Goal: Complete application form: Complete application form

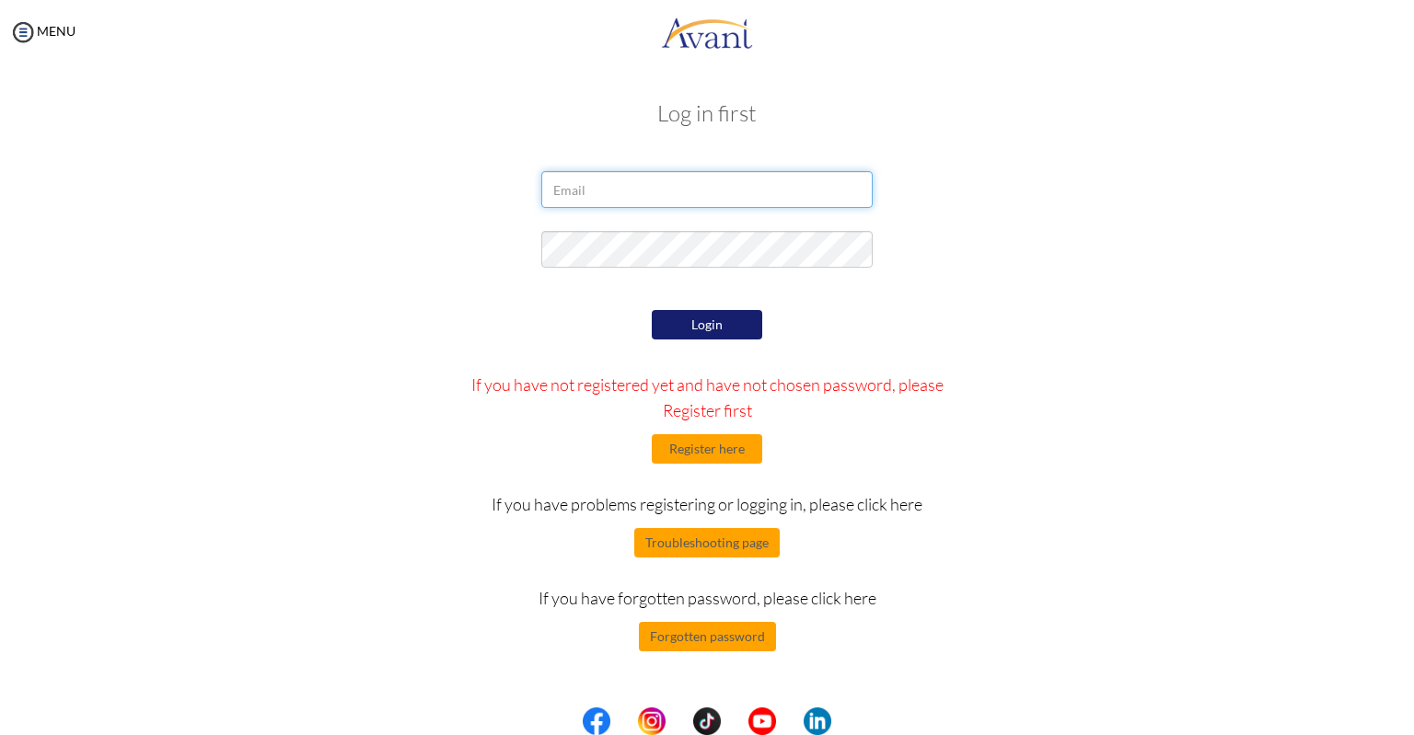
type input "[EMAIL_ADDRESS][DOMAIN_NAME]"
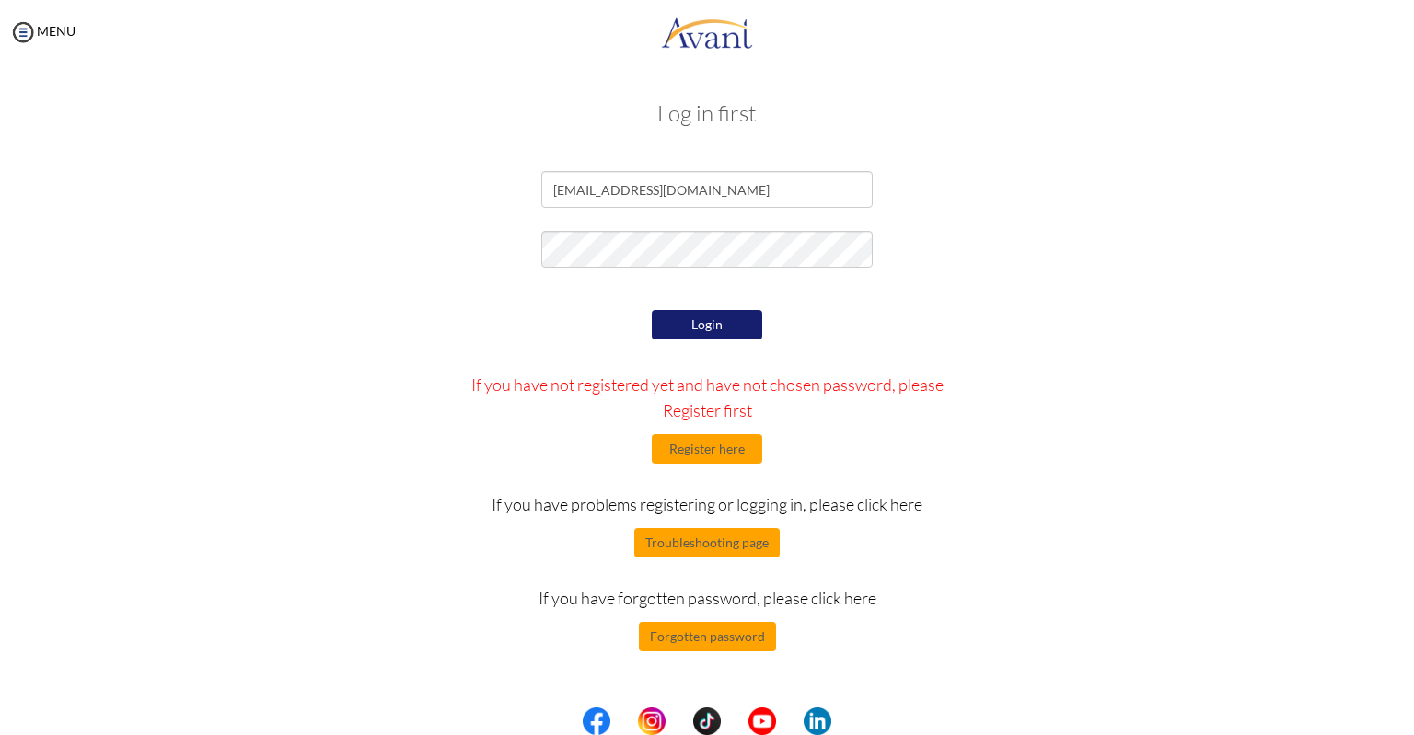
click at [688, 323] on button "Login" at bounding box center [707, 324] width 110 height 29
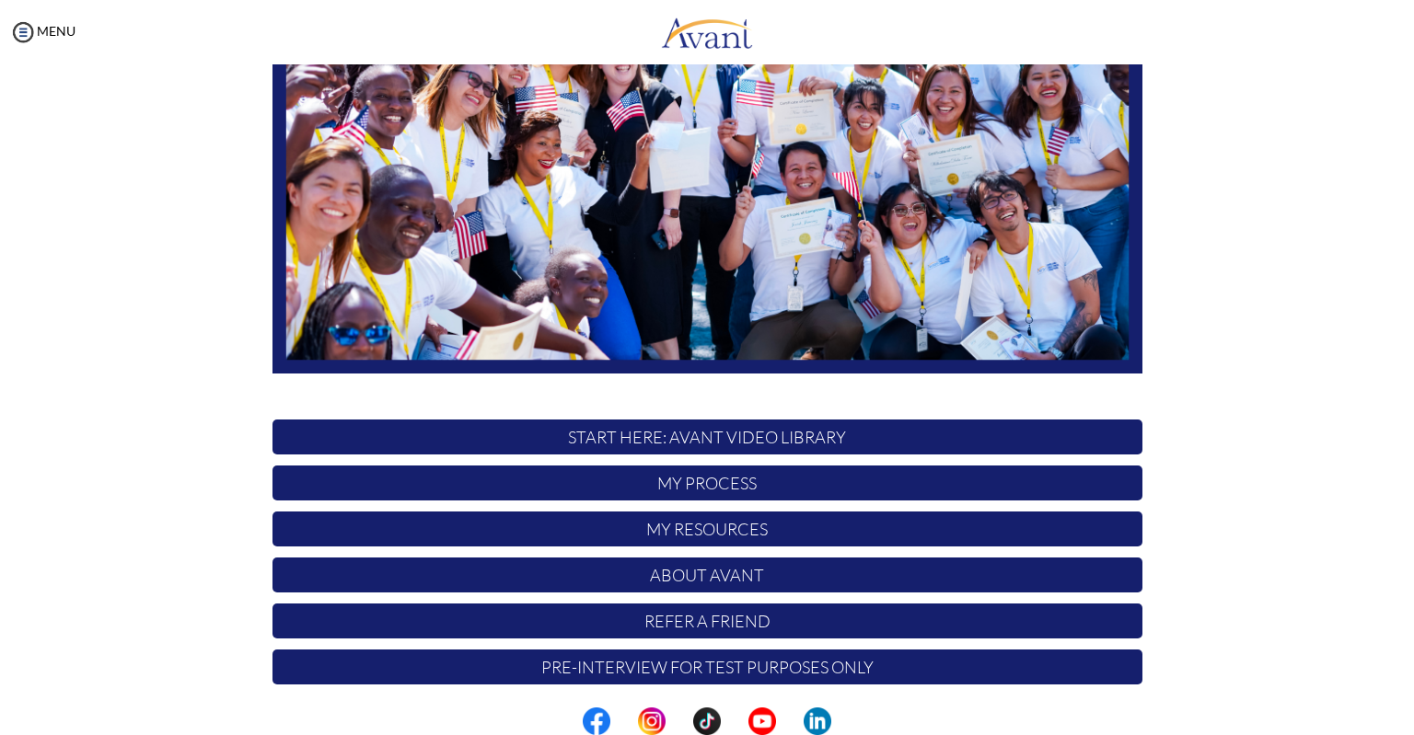
scroll to position [286, 0]
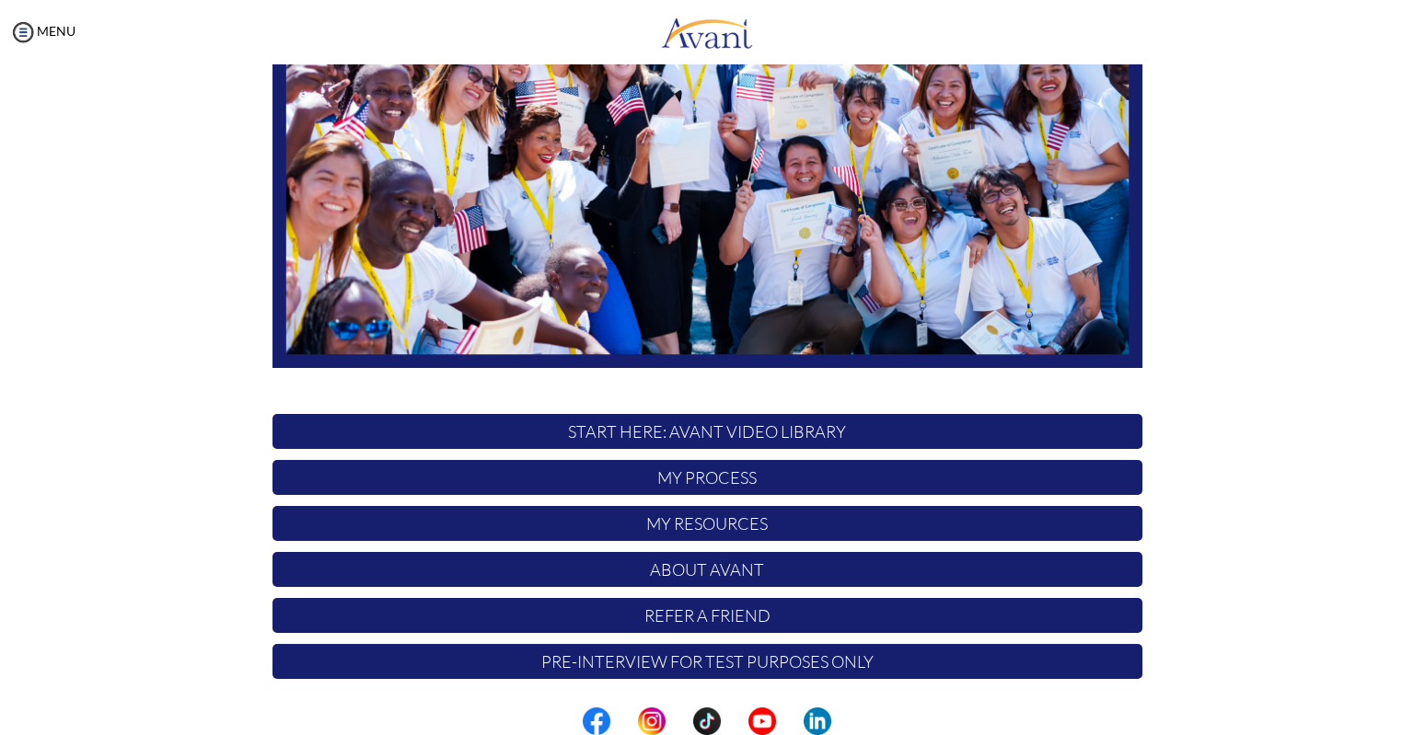
click at [738, 436] on p "START HERE: Avant Video Library" at bounding box center [707, 431] width 870 height 35
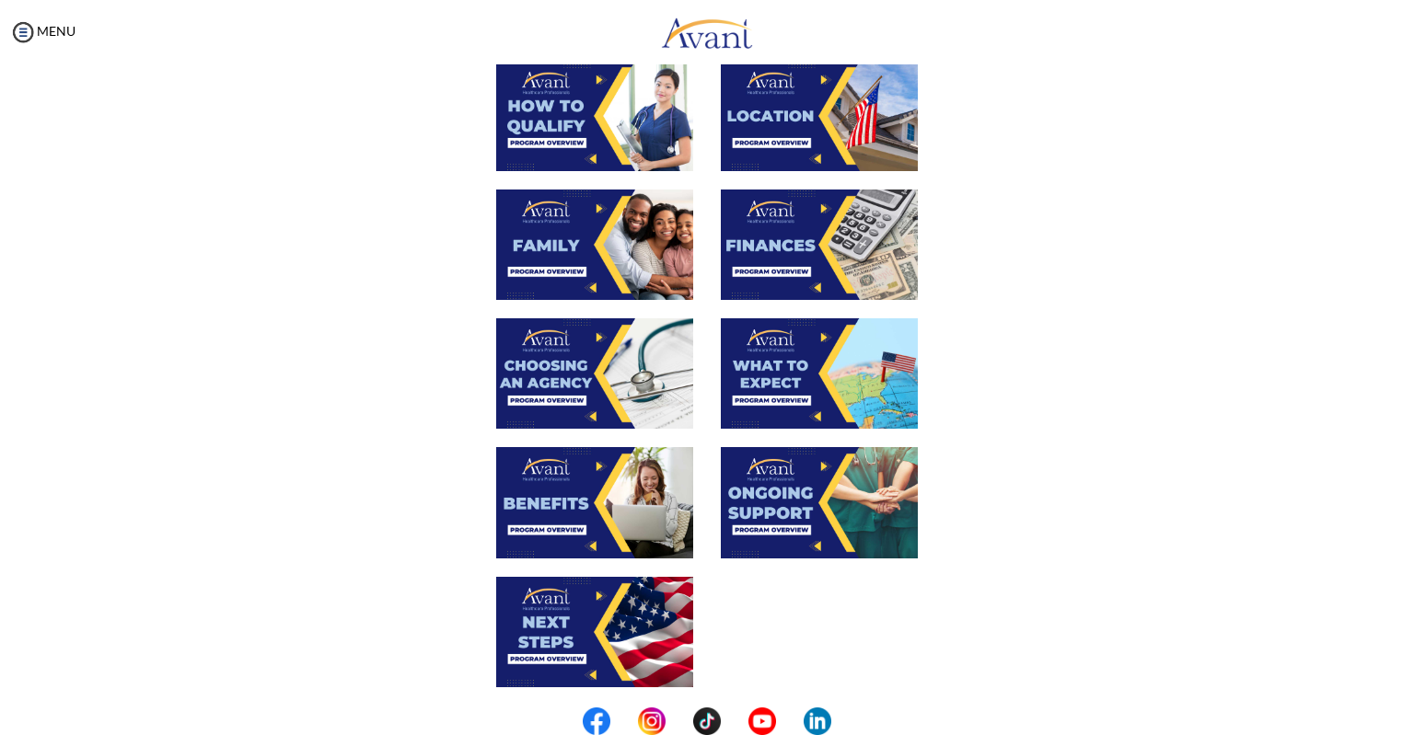
scroll to position [391, 0]
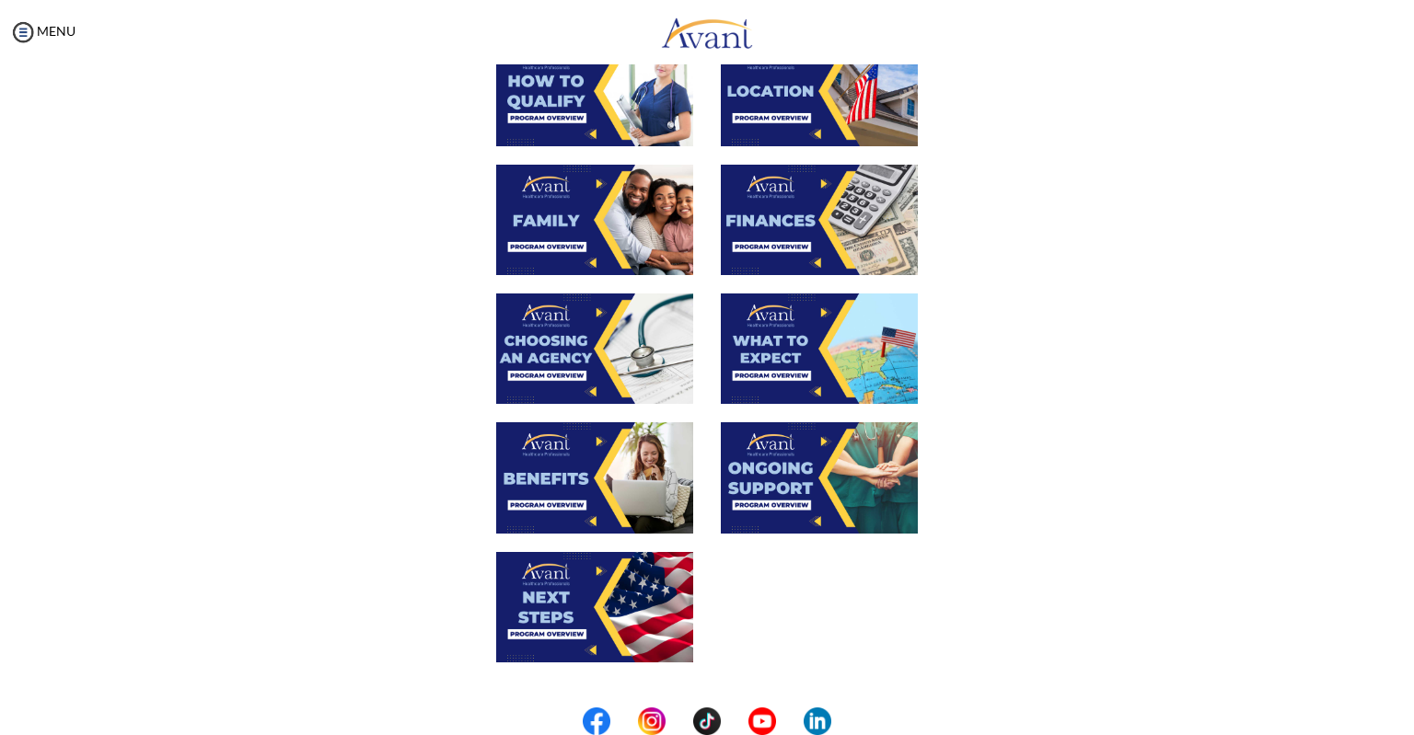
click at [804, 218] on img at bounding box center [819, 220] width 197 height 110
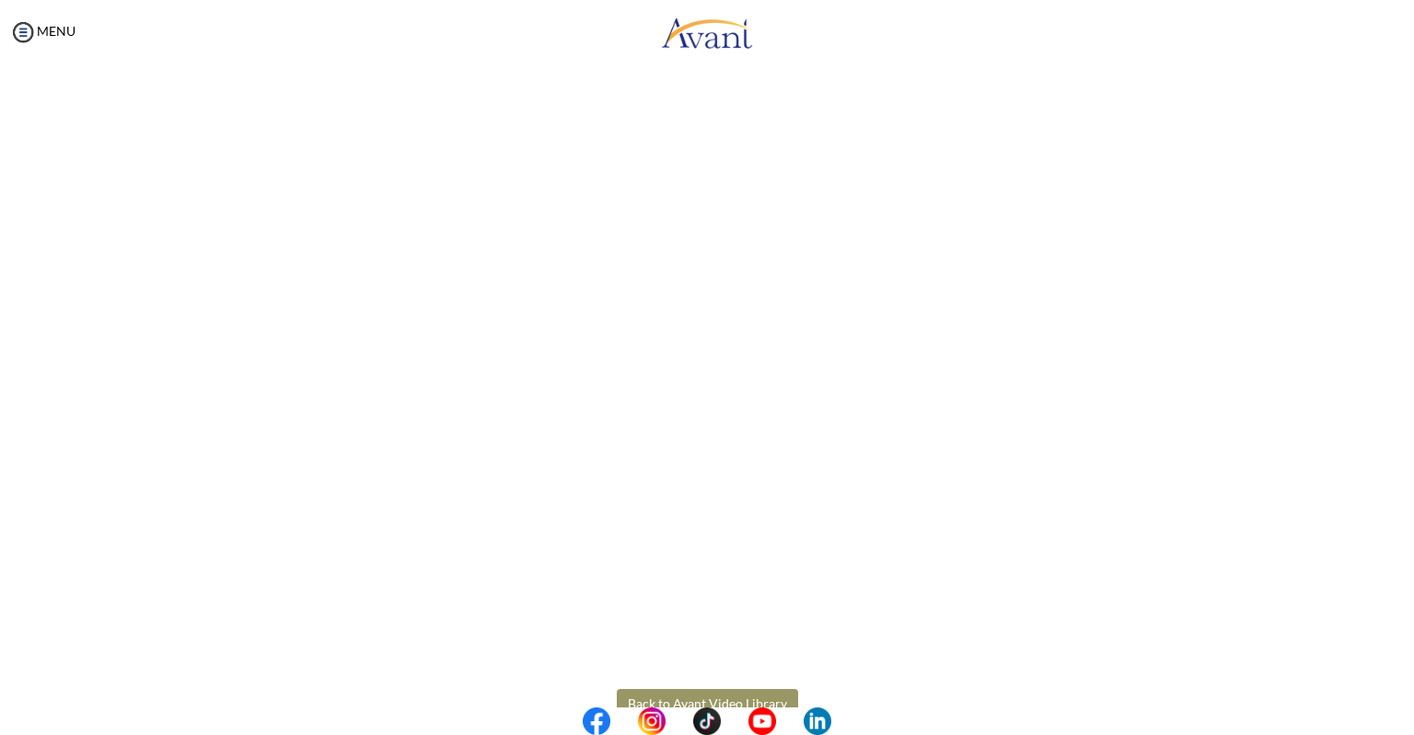
scroll to position [122, 0]
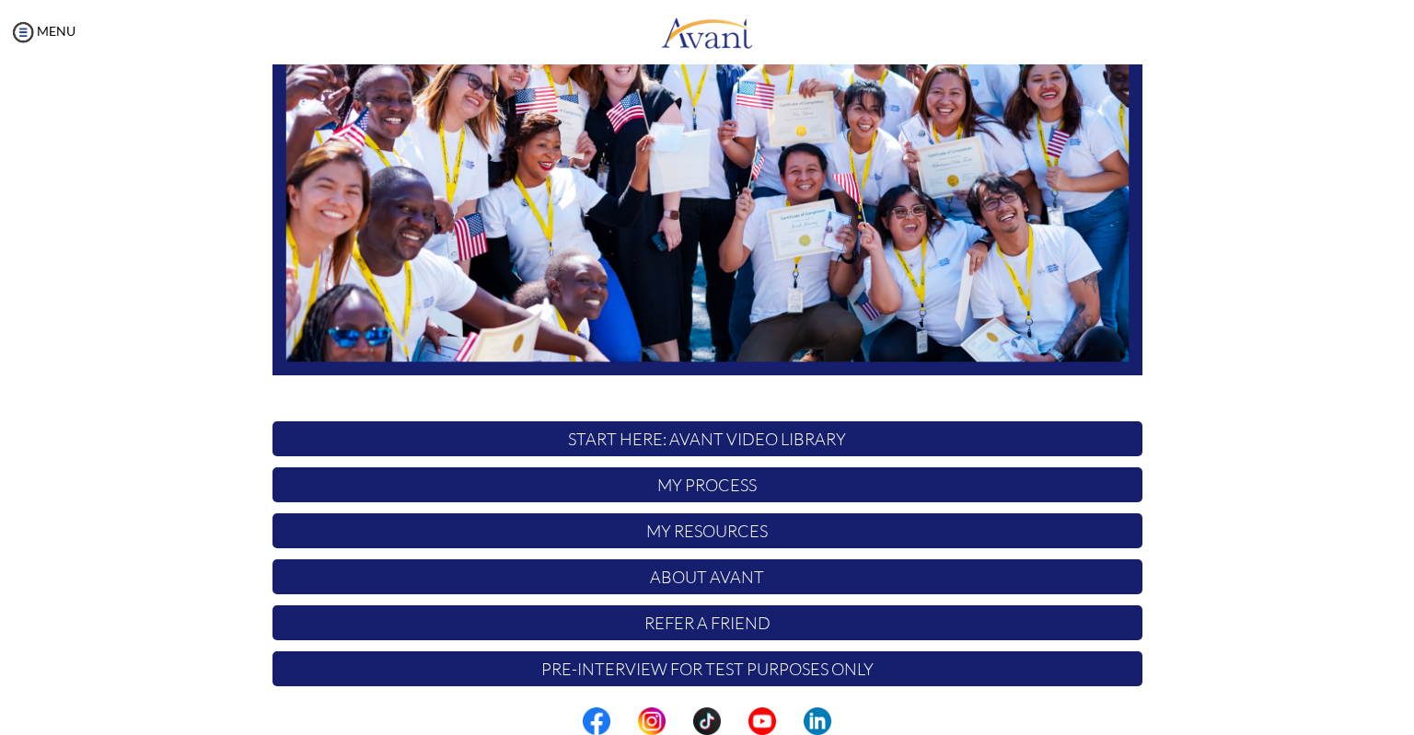
scroll to position [286, 0]
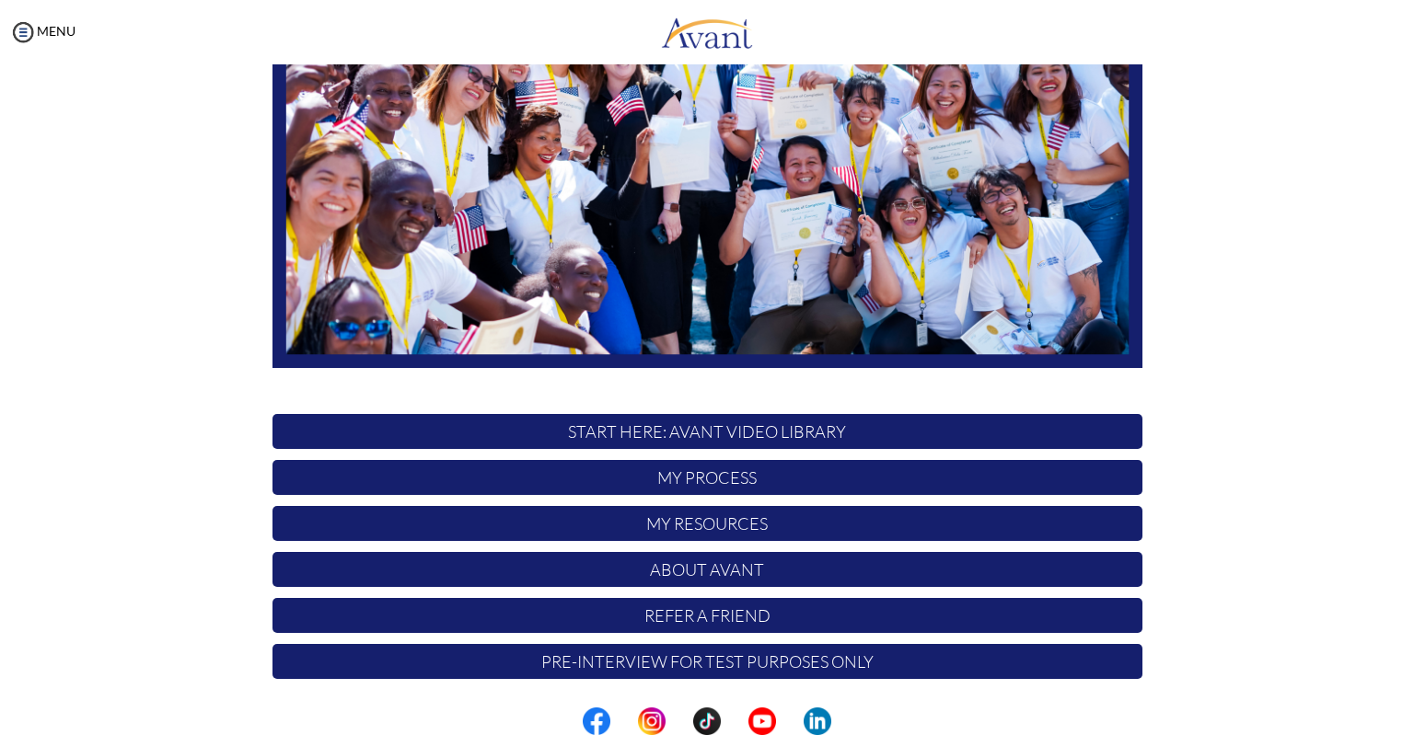
click at [711, 480] on p "My Process" at bounding box center [707, 477] width 870 height 35
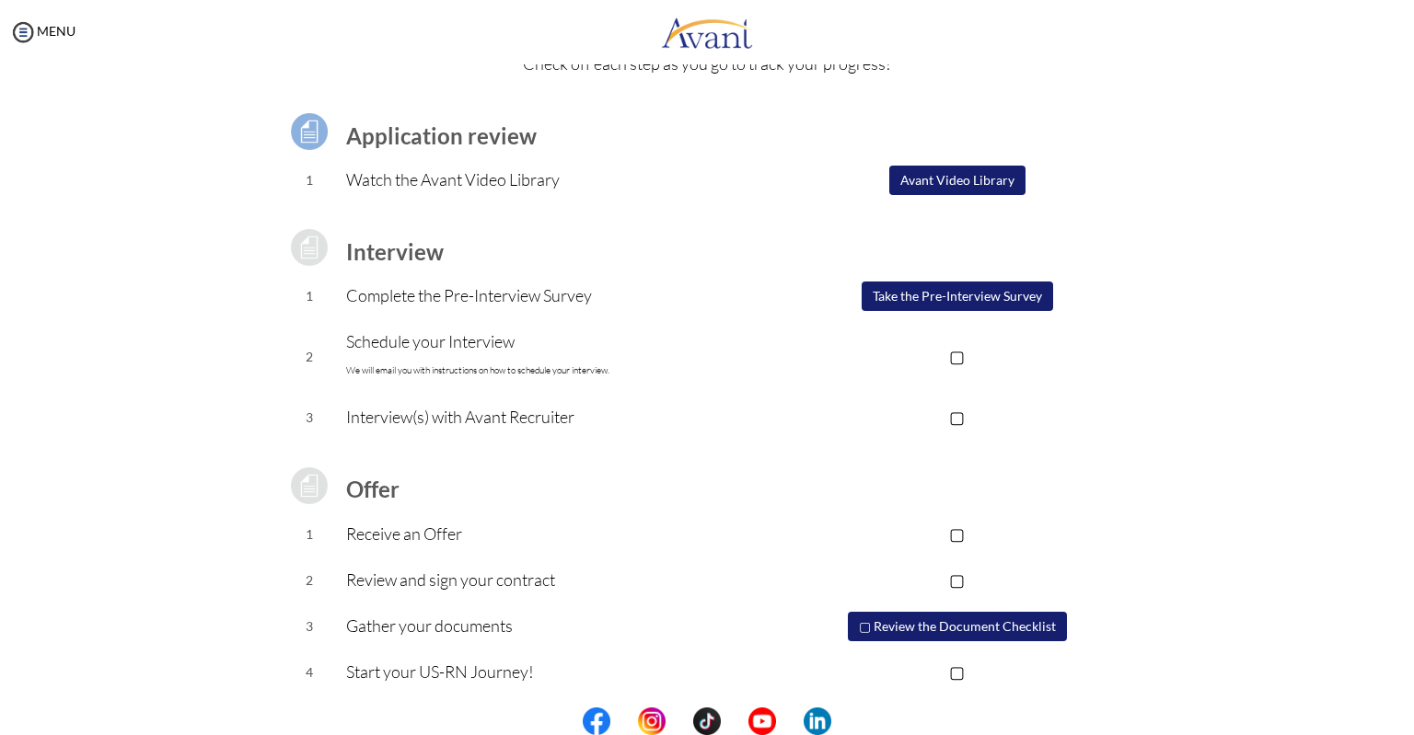
scroll to position [101, 0]
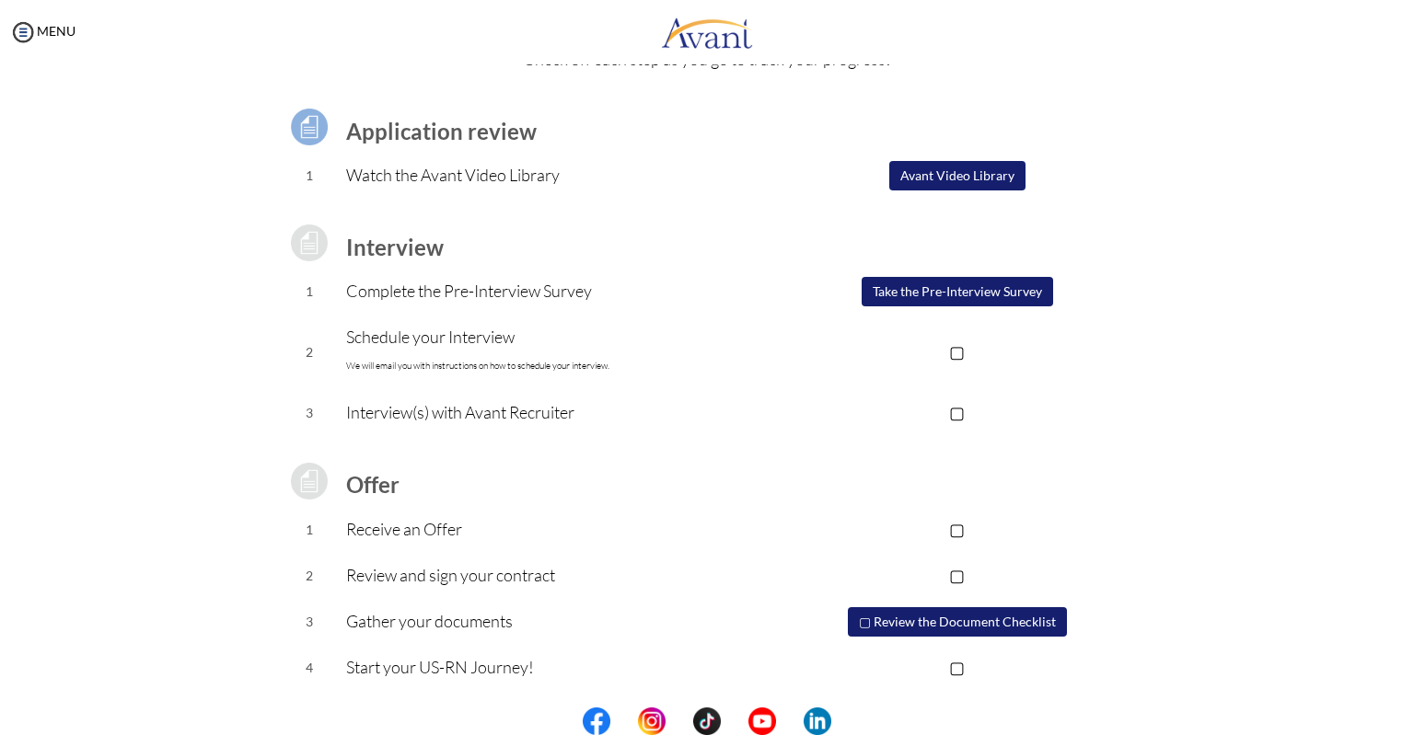
click at [931, 289] on button "Take the Pre-Interview Survey" at bounding box center [956, 291] width 191 height 29
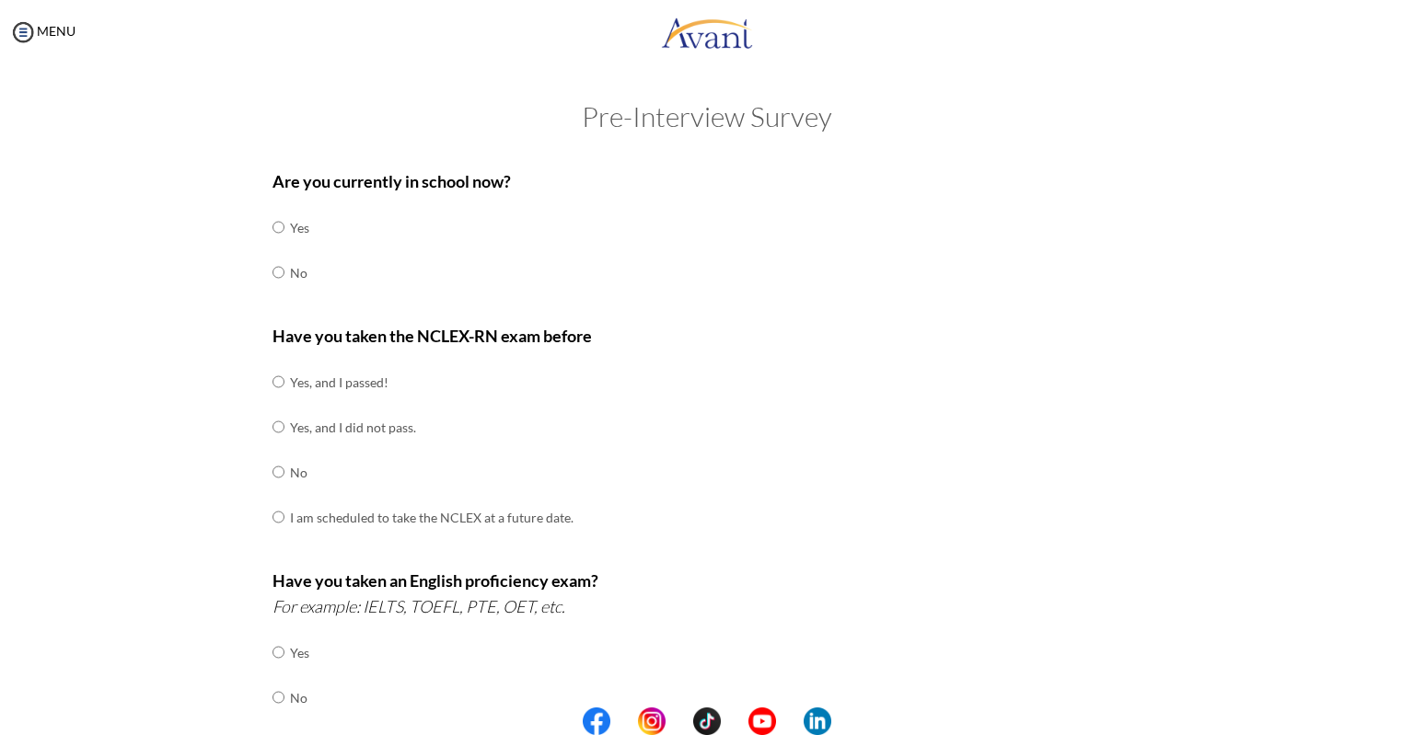
click at [284, 268] on td at bounding box center [287, 272] width 6 height 45
click at [272, 246] on input "radio" at bounding box center [278, 227] width 12 height 37
radio input "true"
click at [284, 463] on td at bounding box center [287, 472] width 6 height 45
click at [274, 400] on input "radio" at bounding box center [278, 382] width 12 height 37
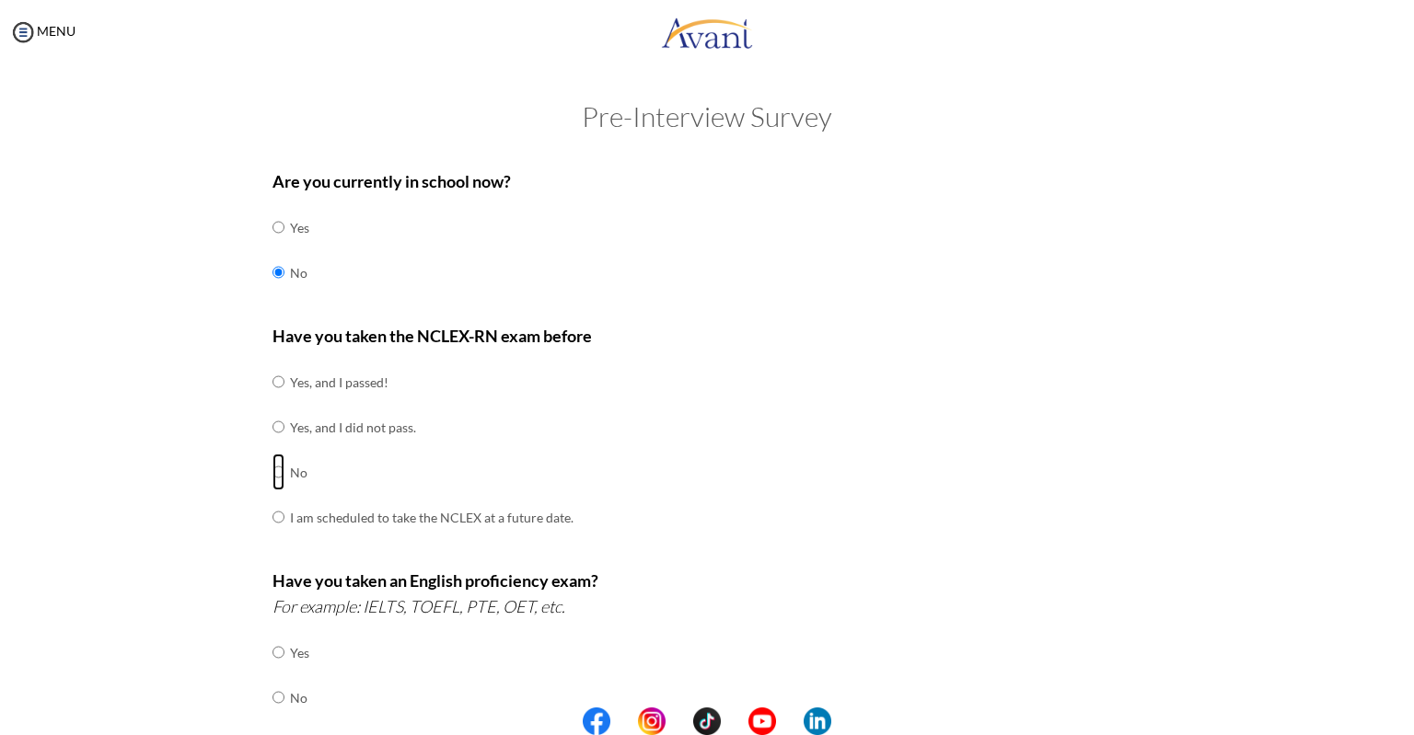
radio input "true"
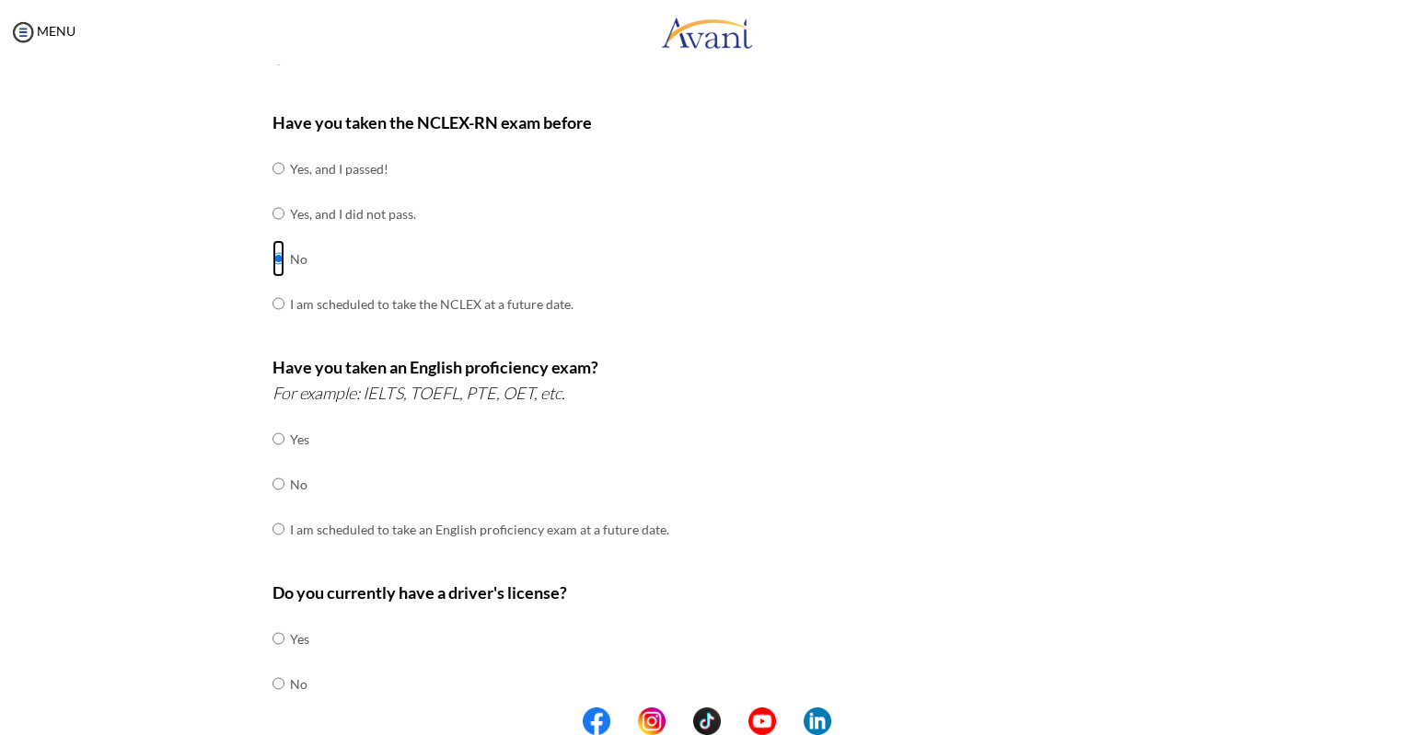
scroll to position [221, 0]
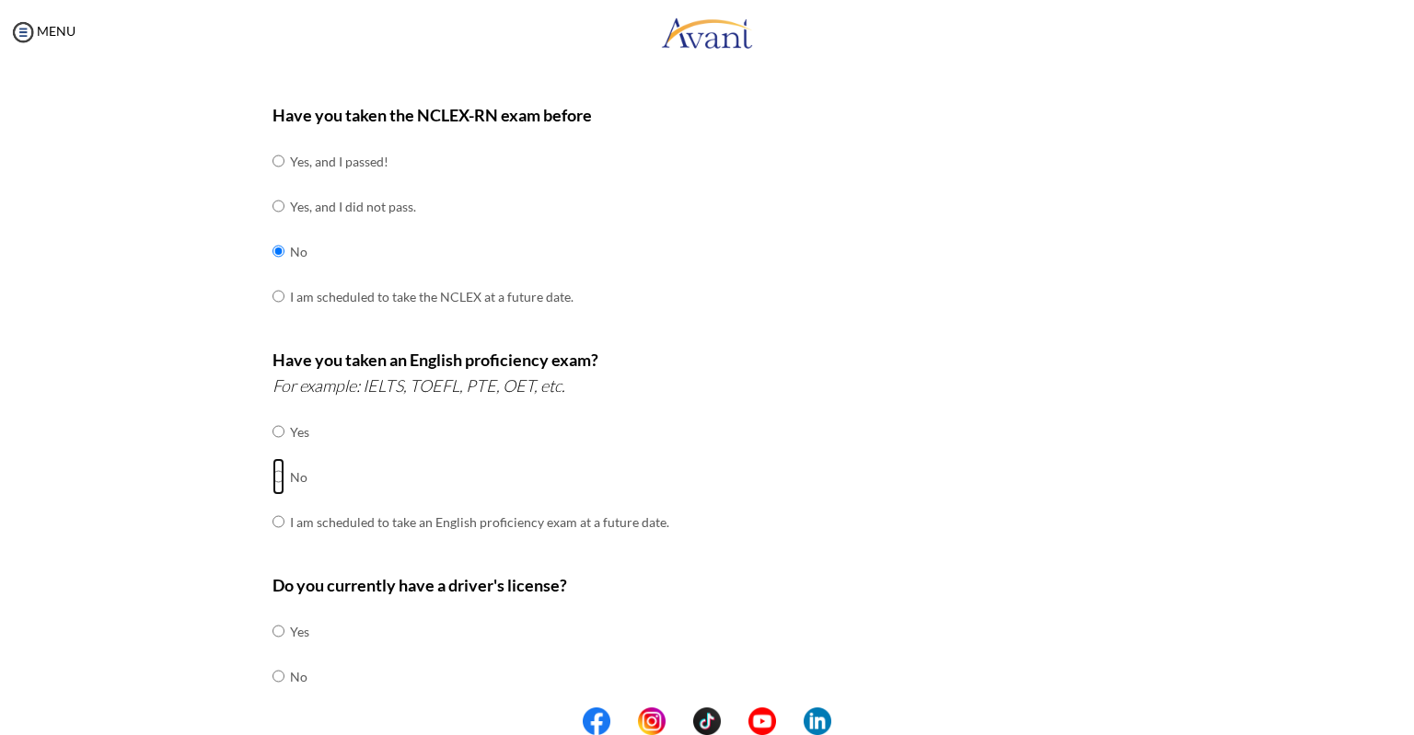
click at [274, 450] on input "radio" at bounding box center [278, 431] width 12 height 37
radio input "true"
click at [272, 632] on input "radio" at bounding box center [278, 631] width 12 height 37
radio input "true"
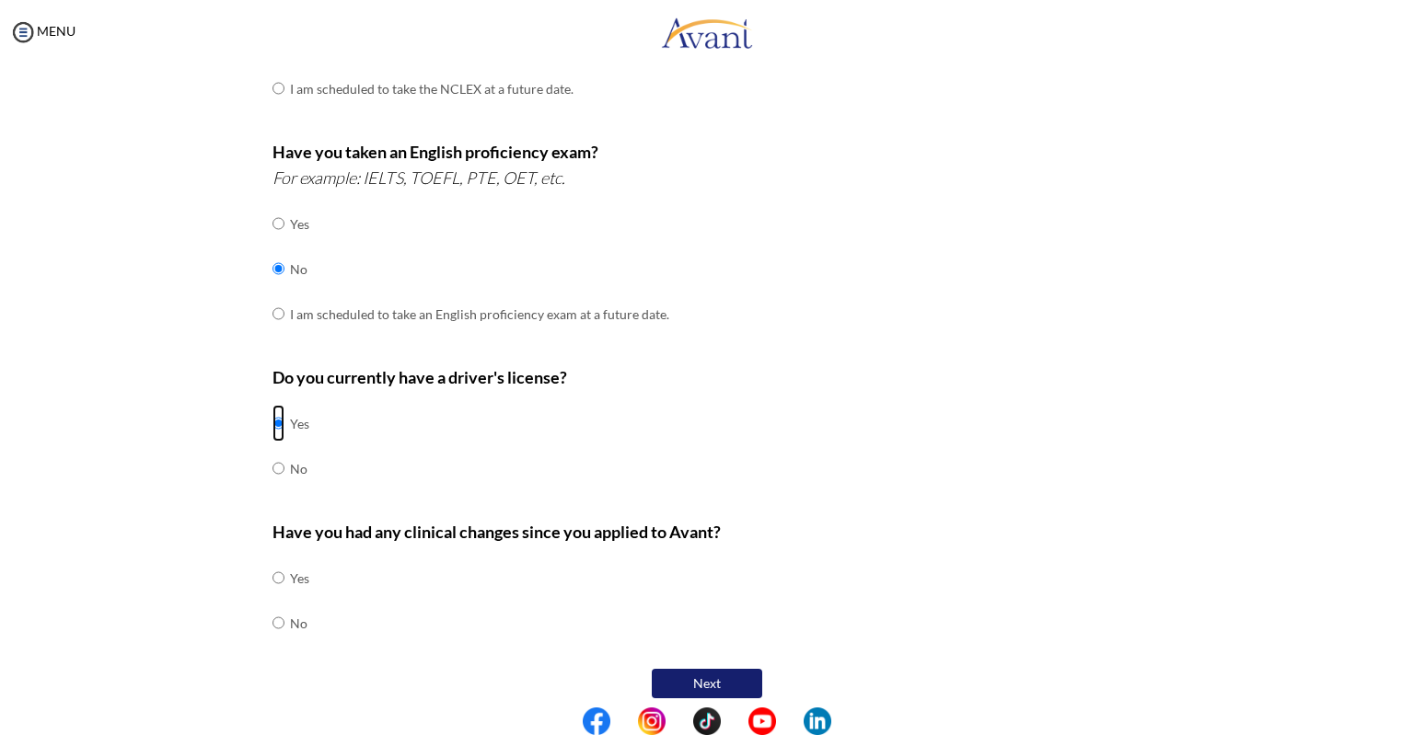
scroll to position [439, 0]
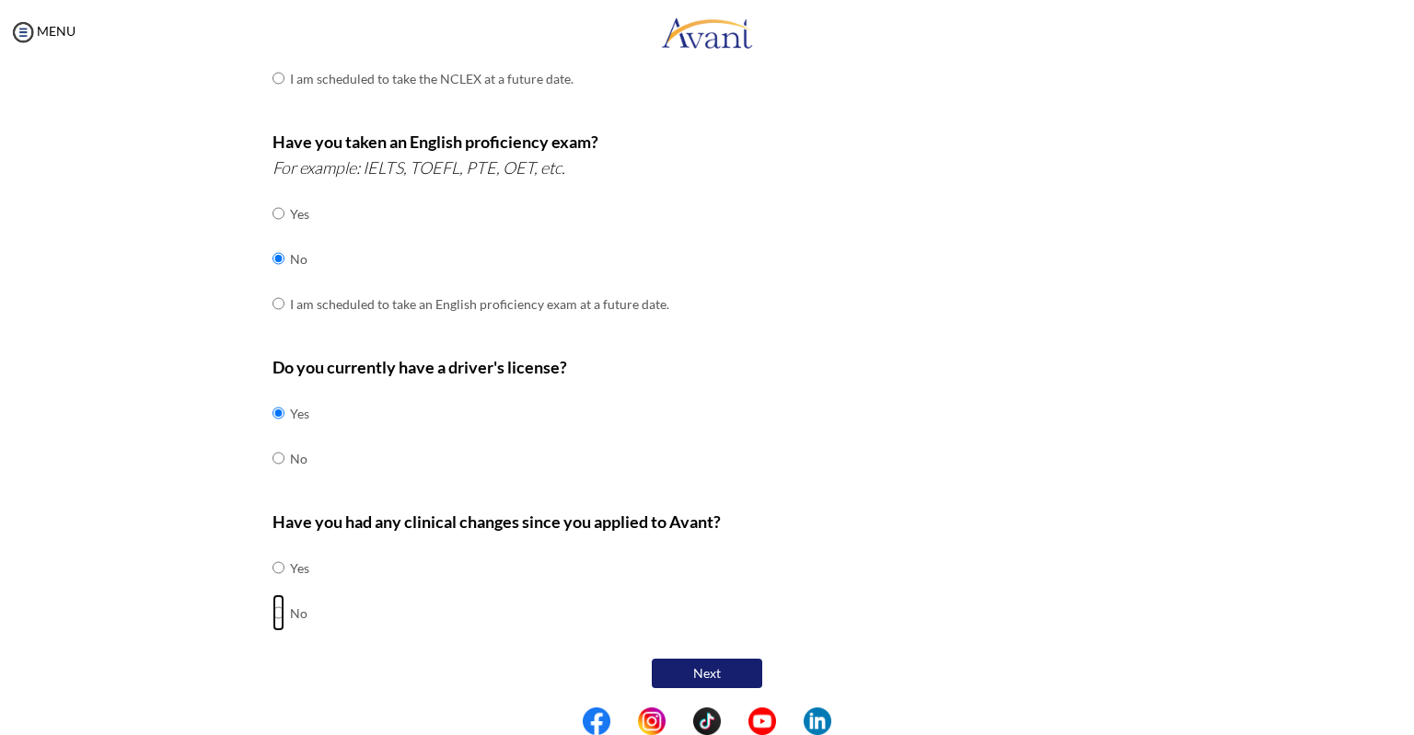
click at [272, 586] on input "radio" at bounding box center [278, 567] width 12 height 37
radio input "true"
click at [713, 668] on button "Next" at bounding box center [707, 673] width 110 height 29
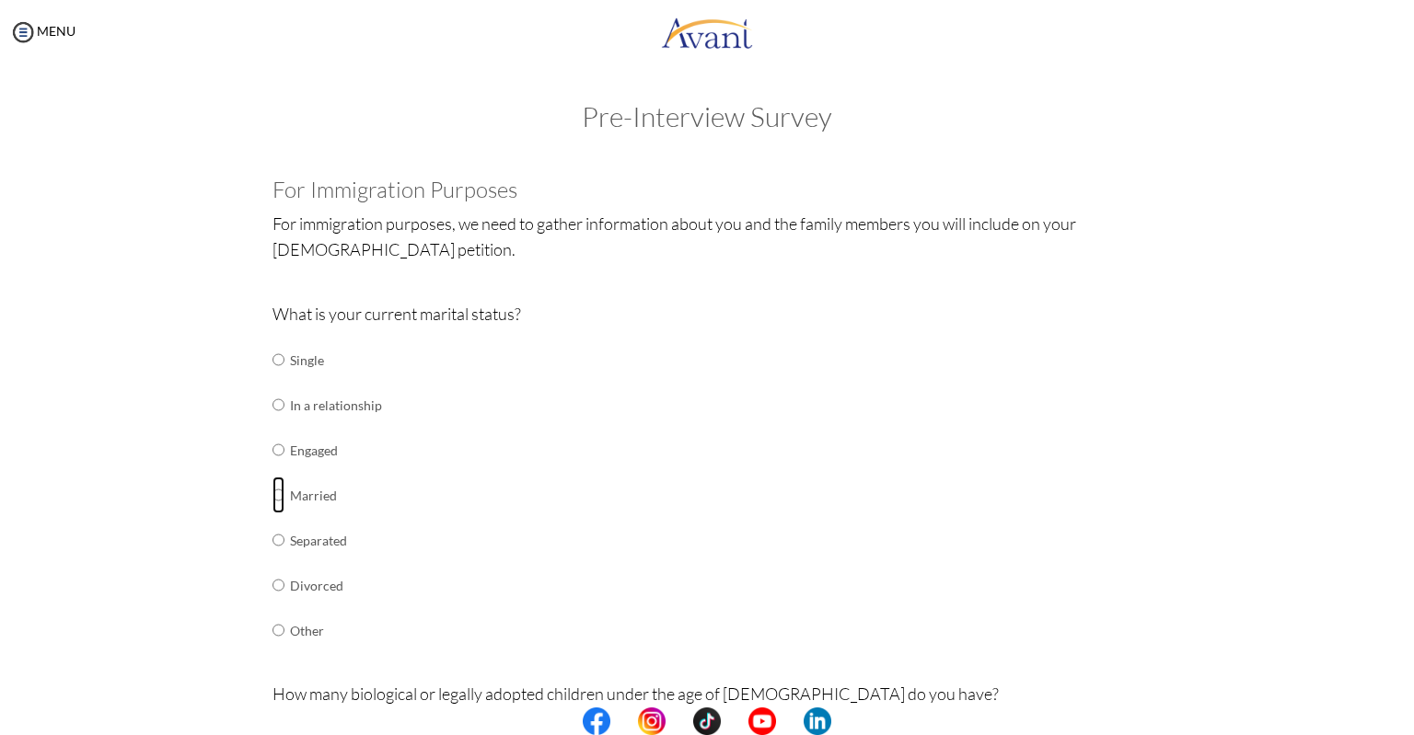
click at [272, 378] on input "radio" at bounding box center [278, 359] width 12 height 37
radio input "true"
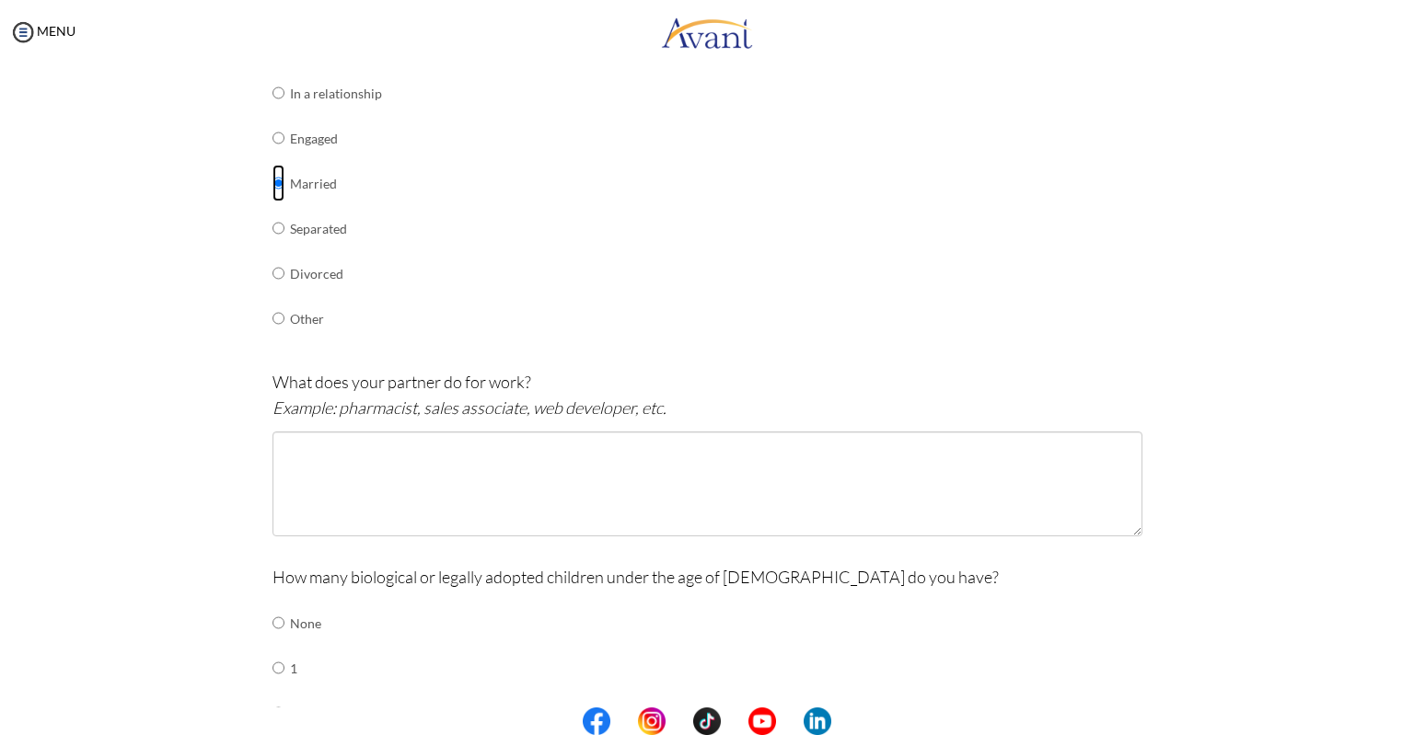
scroll to position [315, 0]
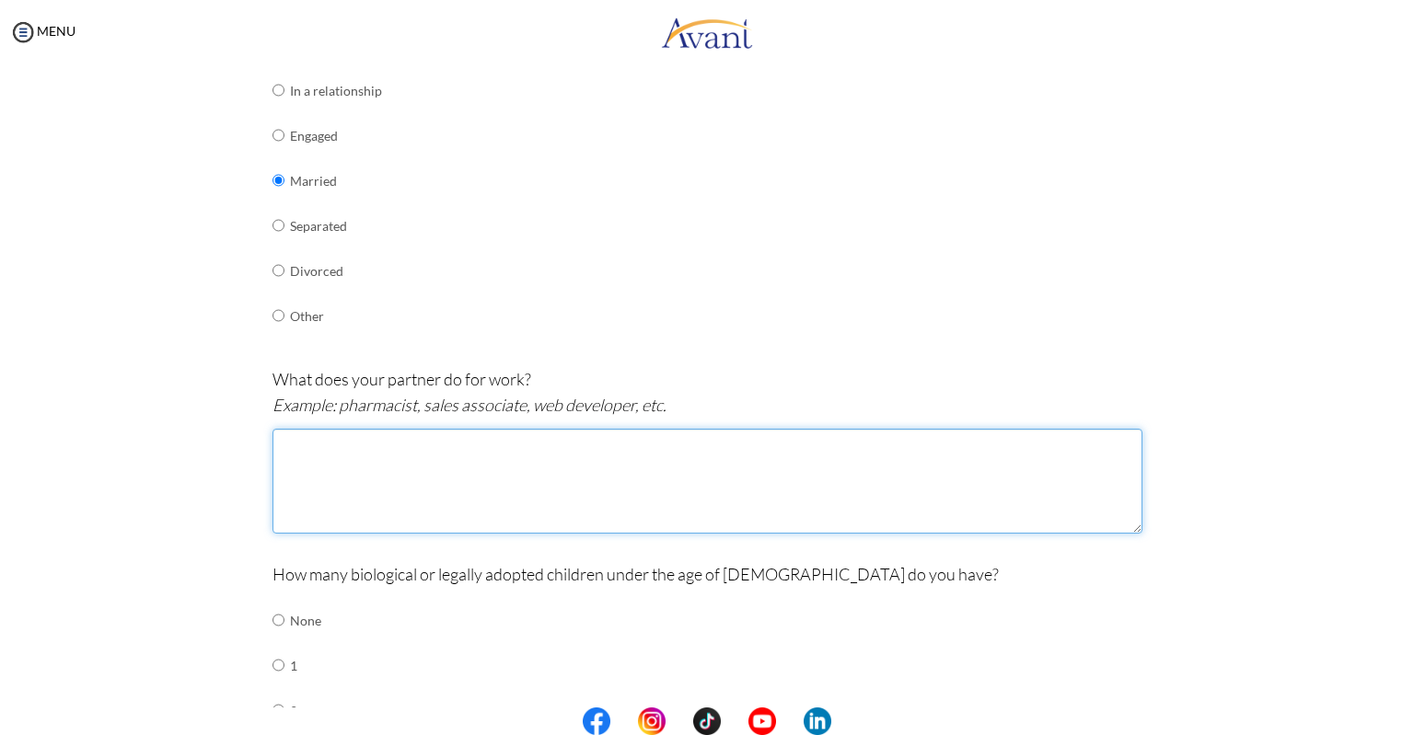
click at [422, 448] on textarea at bounding box center [707, 481] width 870 height 105
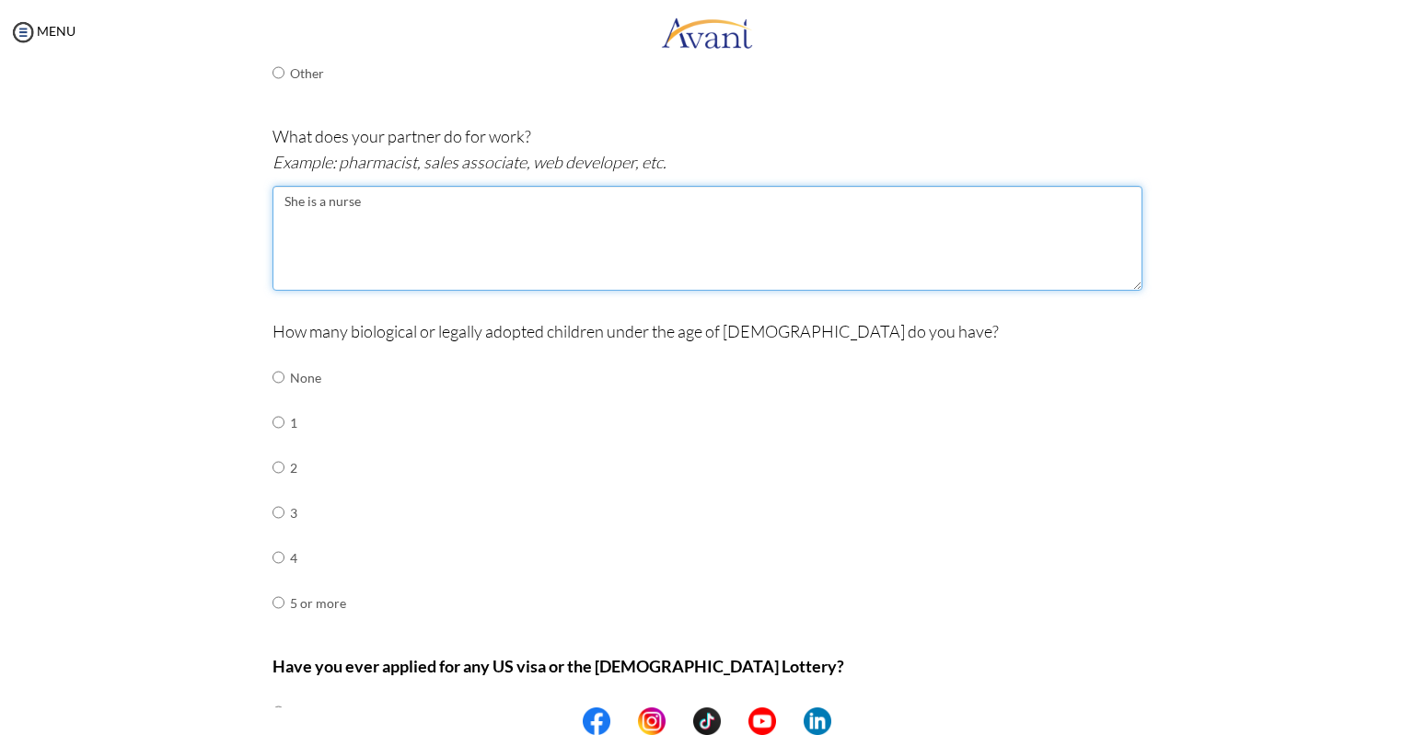
scroll to position [609, 0]
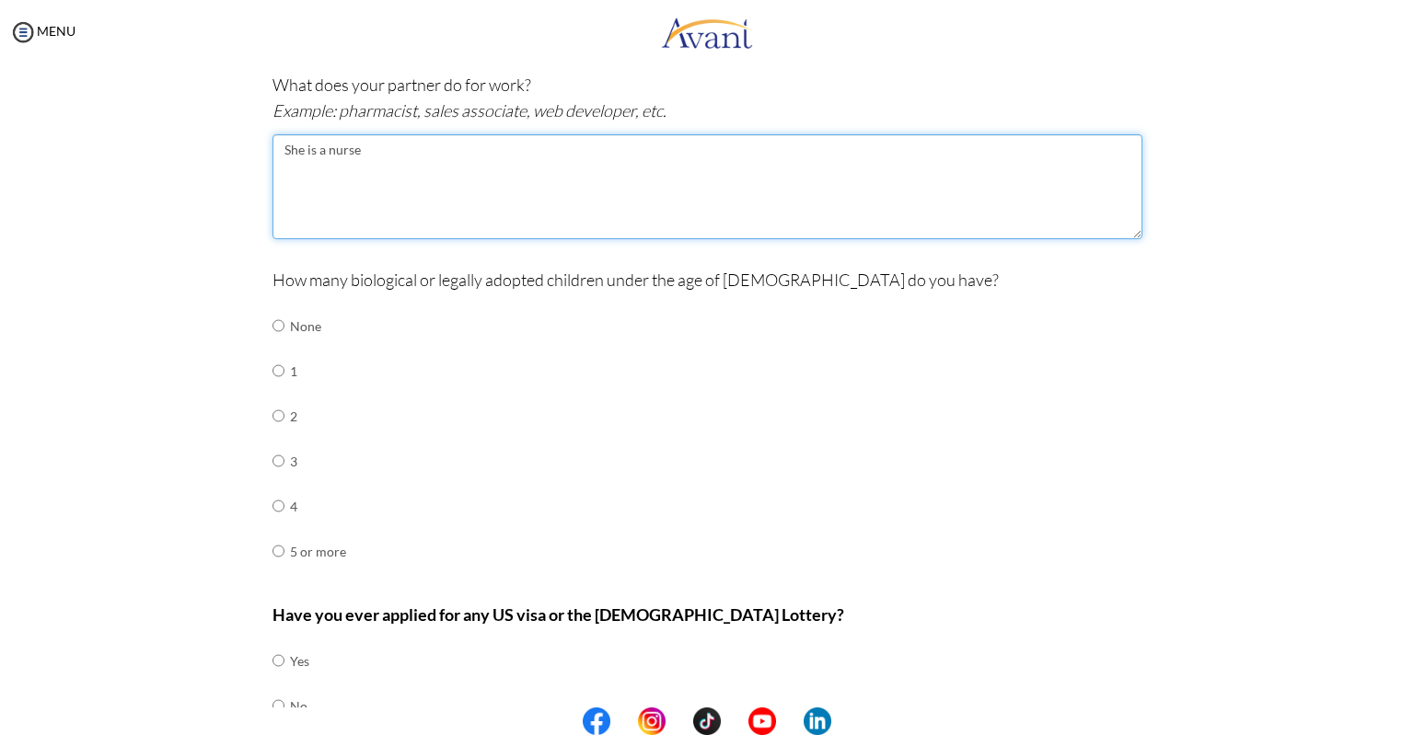
type textarea "She is a nurse"
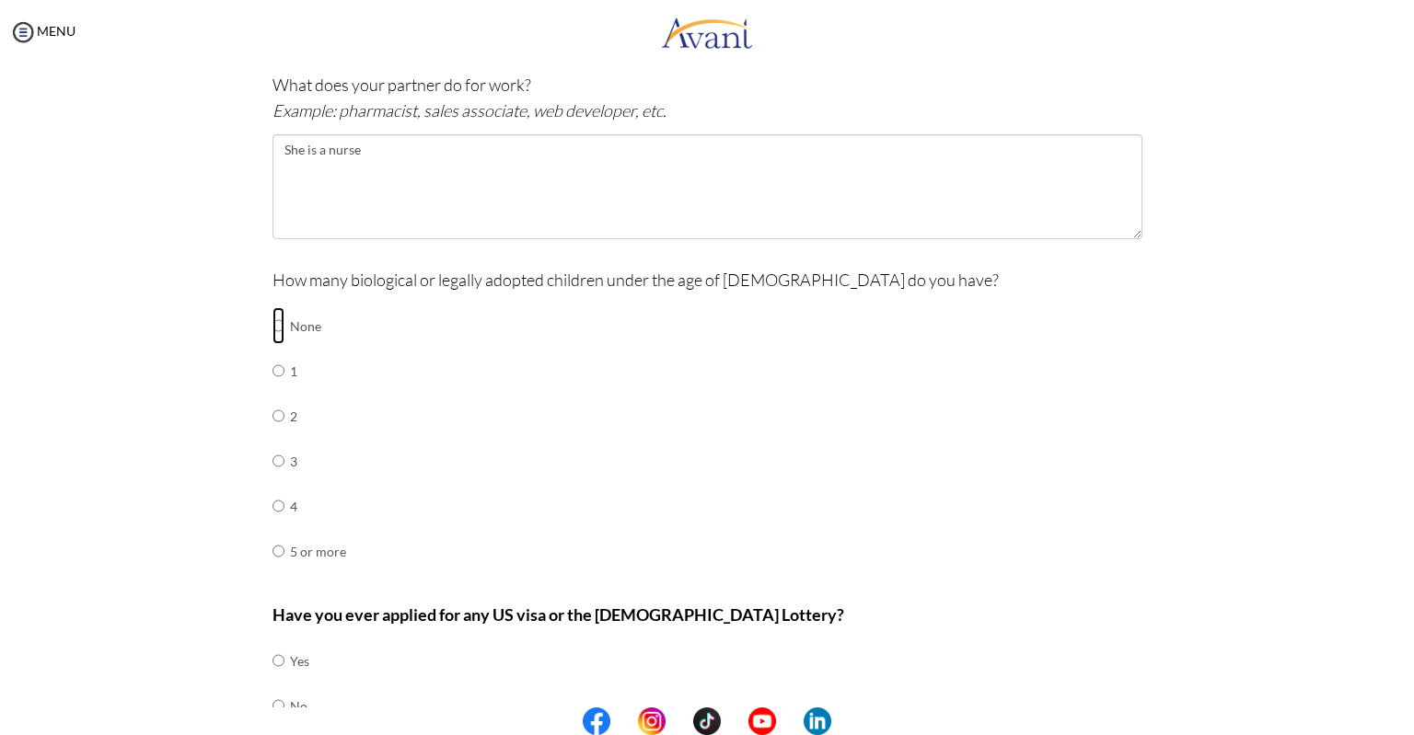
click at [272, 329] on input "radio" at bounding box center [278, 325] width 12 height 37
radio input "true"
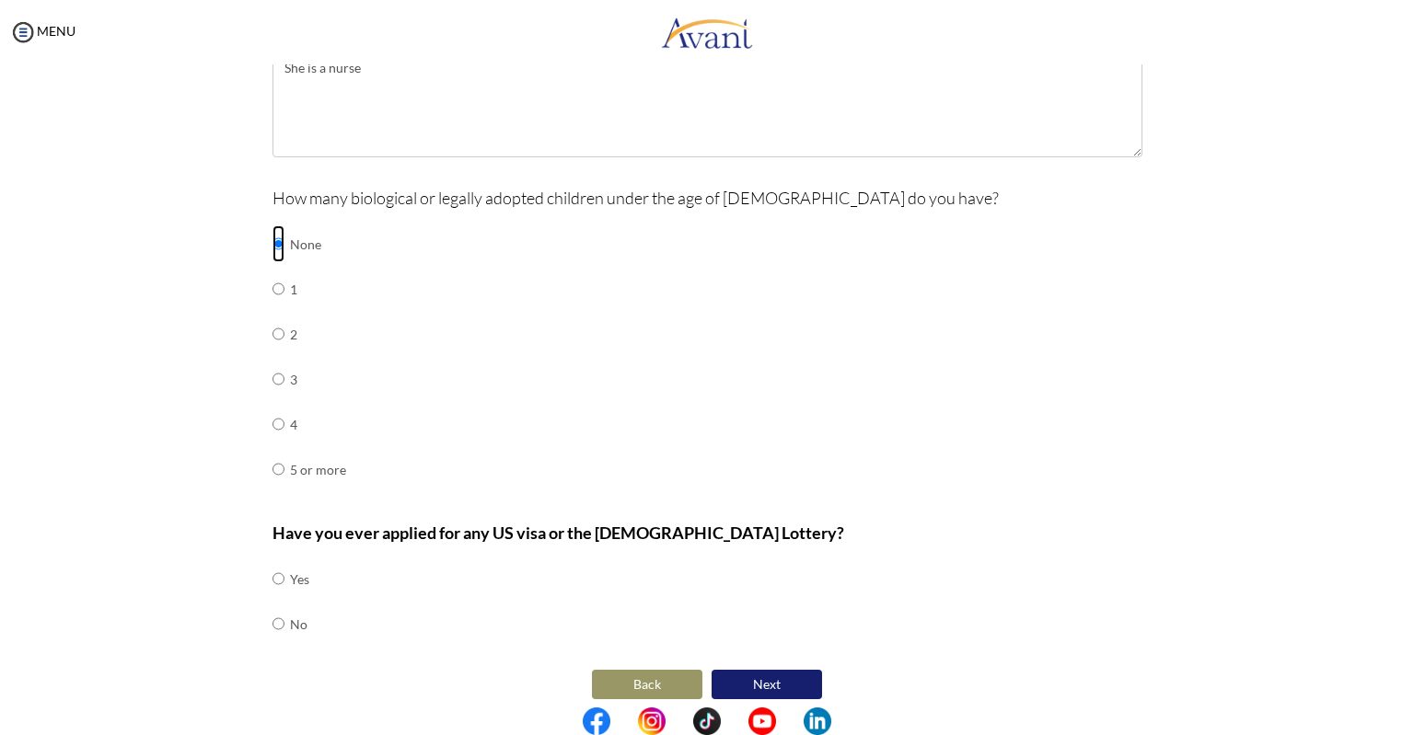
scroll to position [702, 0]
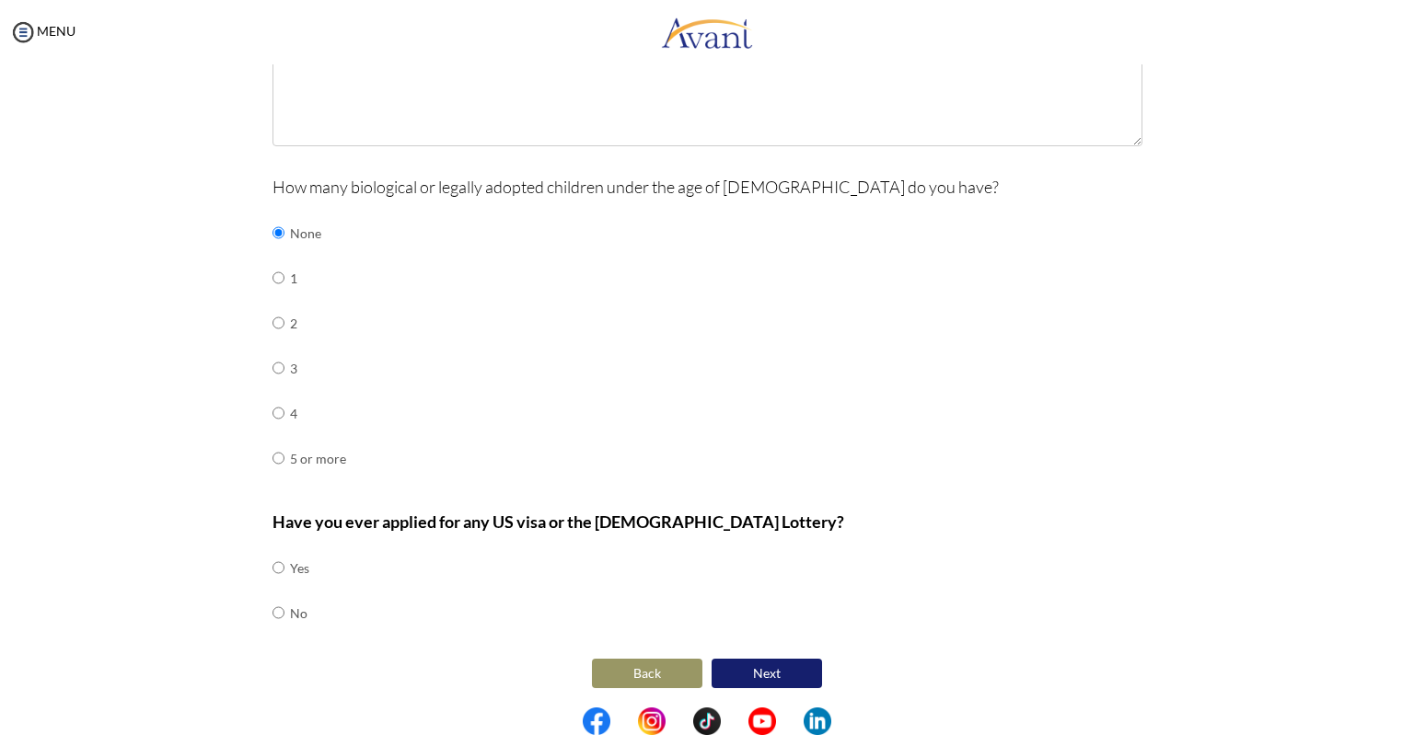
click at [284, 613] on td at bounding box center [287, 613] width 6 height 45
click at [272, 586] on input "radio" at bounding box center [278, 567] width 12 height 37
radio input "true"
click at [744, 665] on button "Next" at bounding box center [766, 673] width 110 height 29
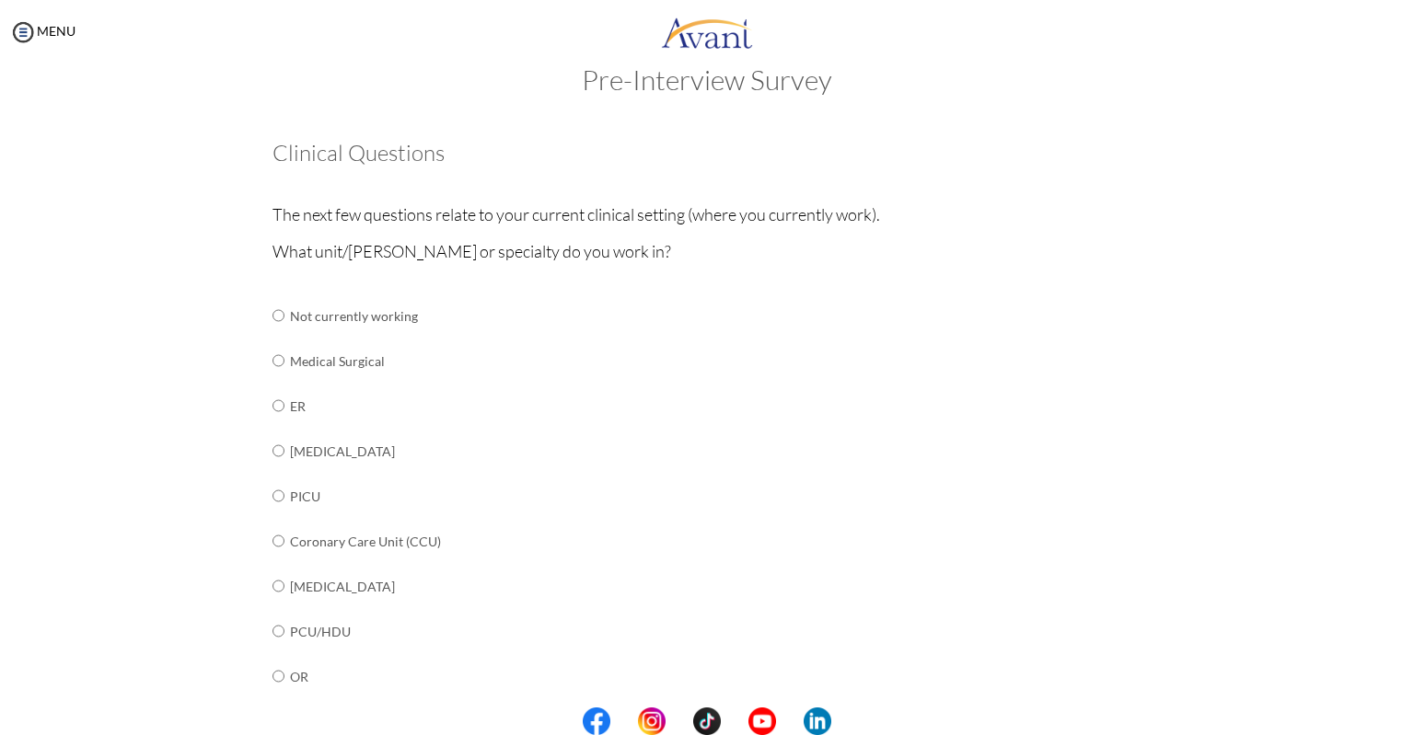
click at [284, 447] on td at bounding box center [287, 451] width 6 height 45
click at [272, 334] on input "radio" at bounding box center [278, 315] width 12 height 37
radio input "true"
click at [272, 334] on input "radio" at bounding box center [278, 315] width 12 height 37
radio input "true"
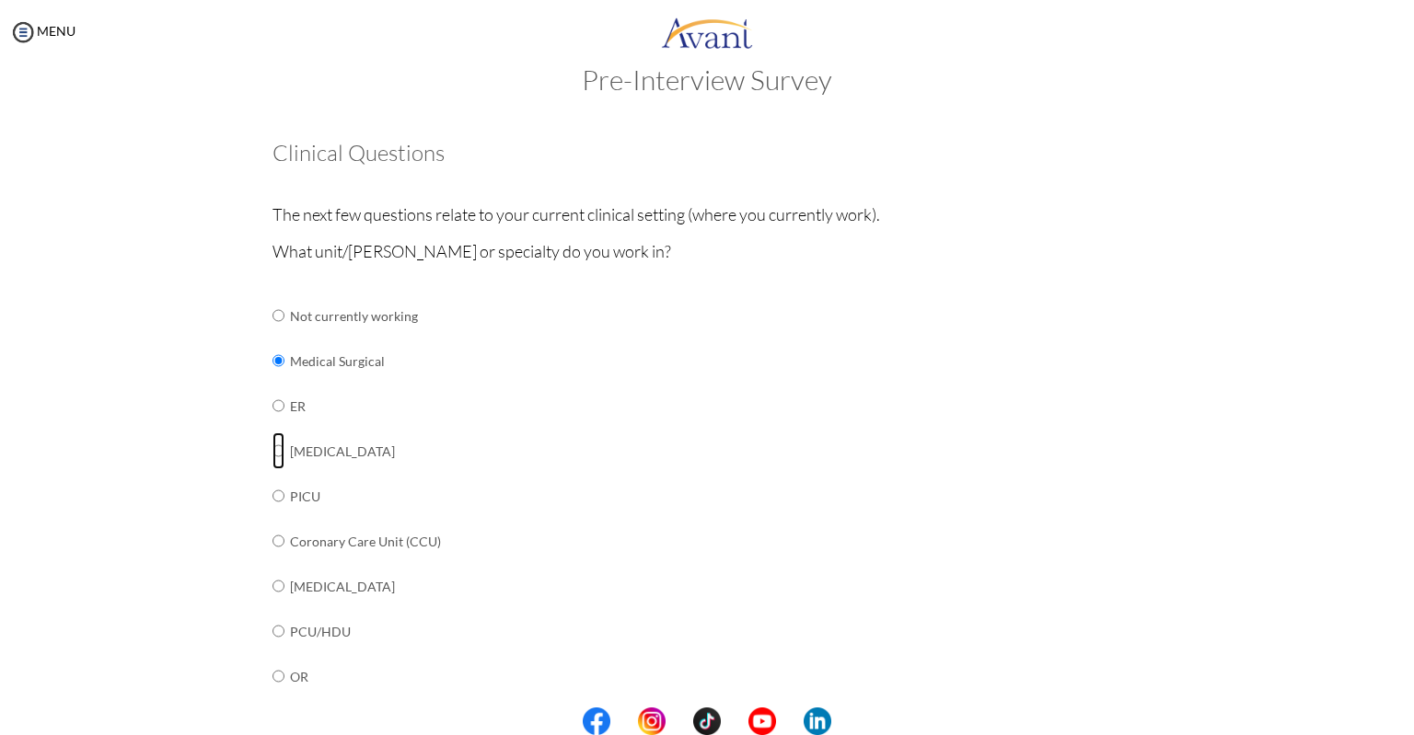
click at [272, 334] on input "radio" at bounding box center [278, 315] width 12 height 37
radio input "true"
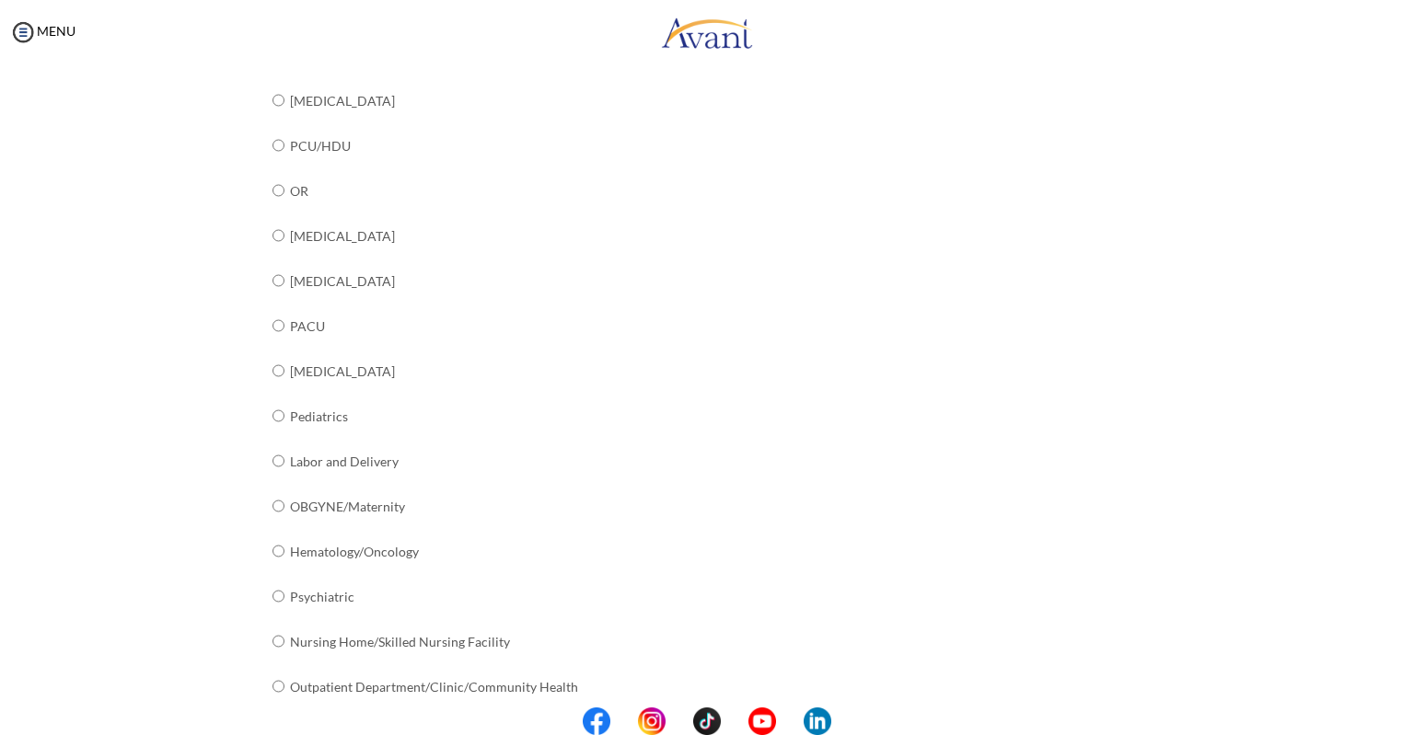
scroll to position [596, 0]
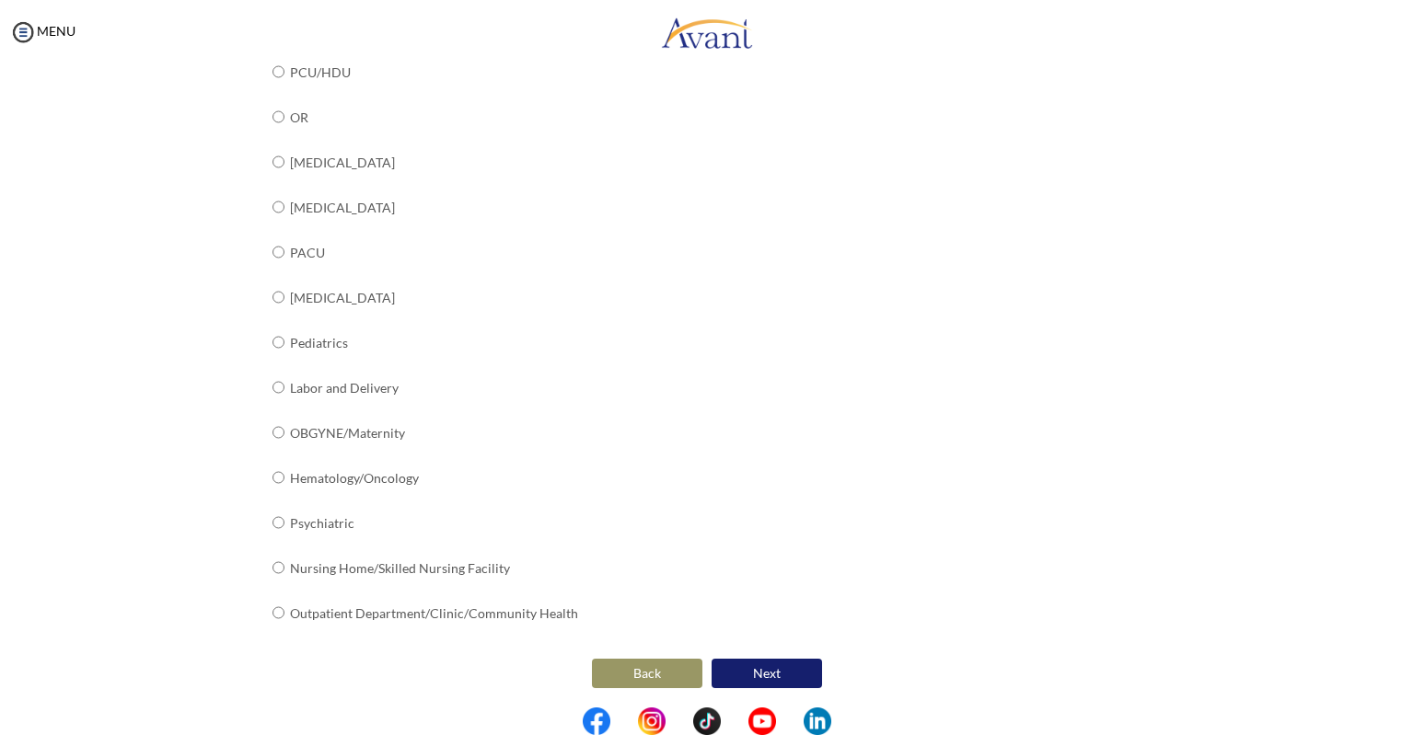
click at [767, 663] on button "Next" at bounding box center [766, 673] width 110 height 29
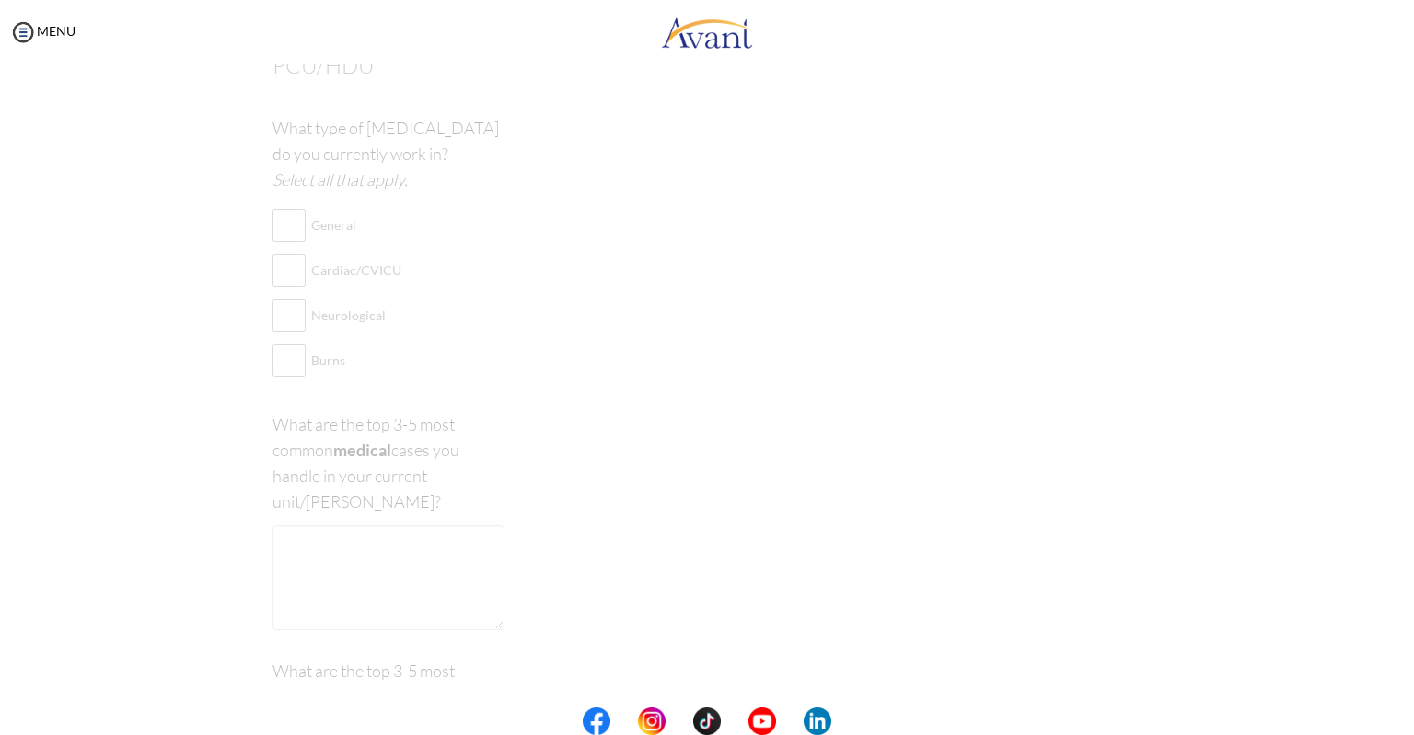
scroll to position [37, 0]
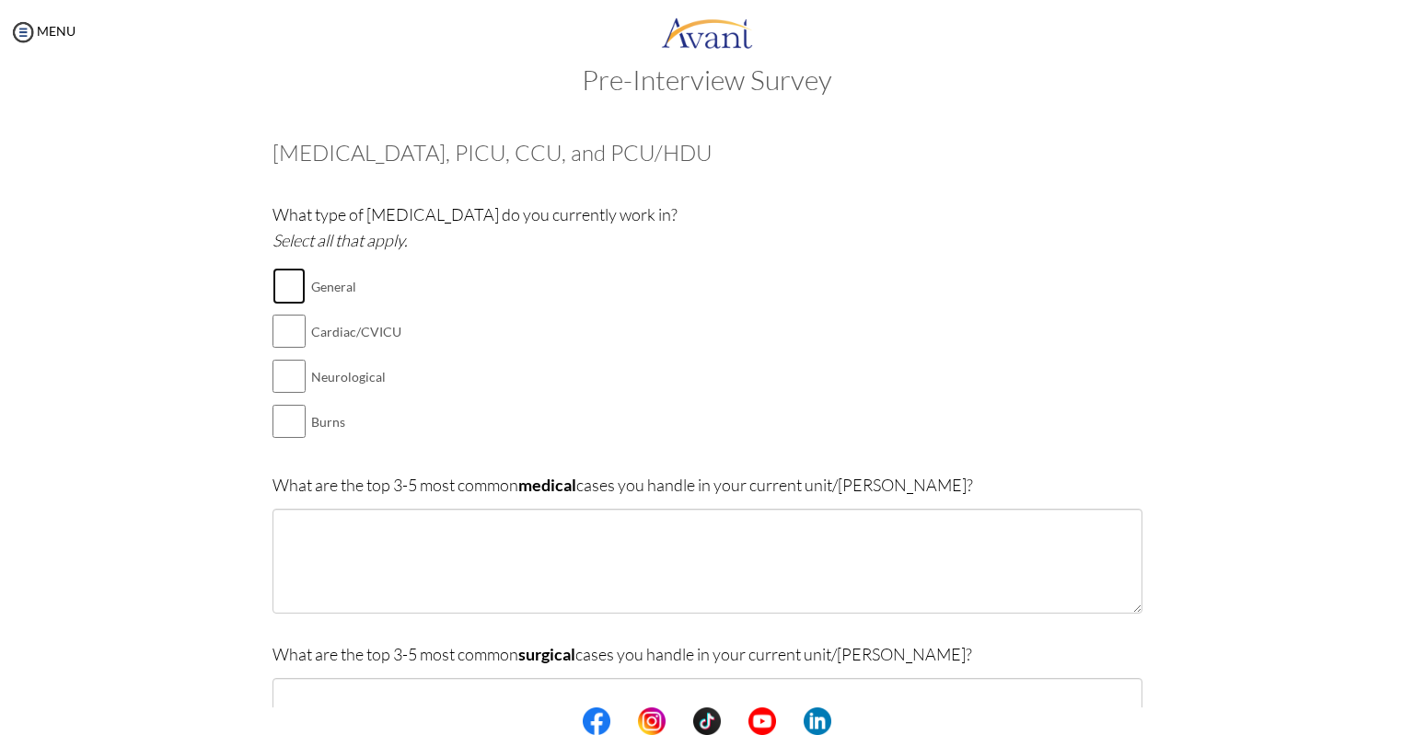
click at [295, 285] on input "checkbox" at bounding box center [288, 286] width 33 height 37
checkbox input "true"
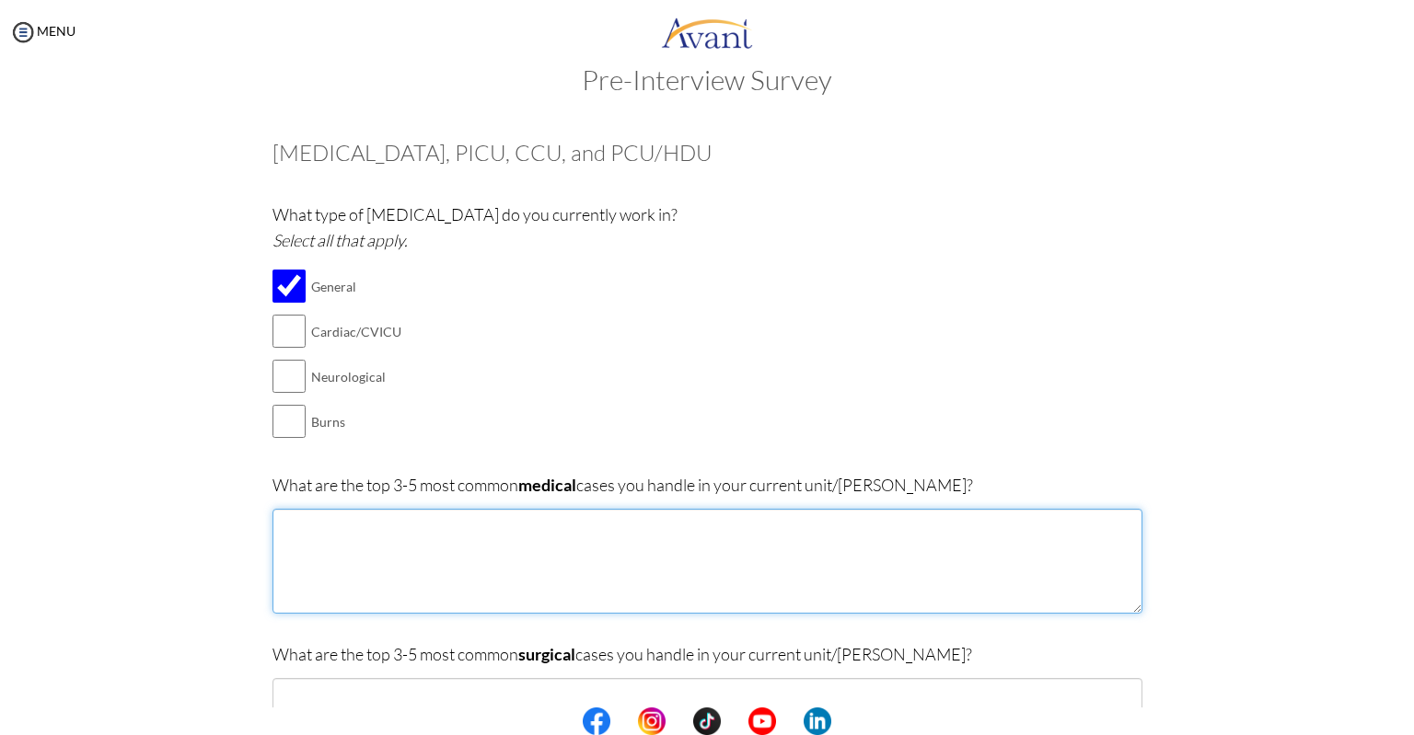
click at [419, 536] on textarea at bounding box center [707, 561] width 870 height 105
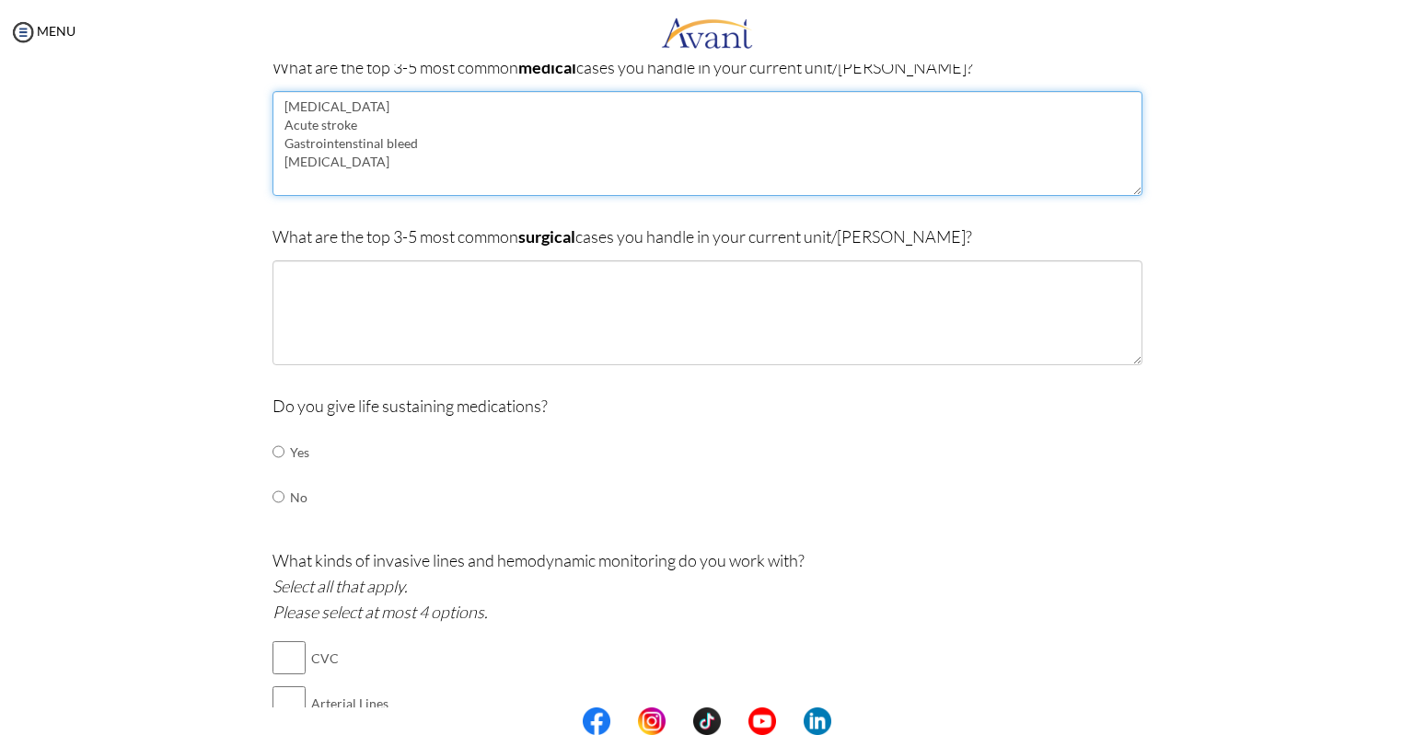
scroll to position [460, 0]
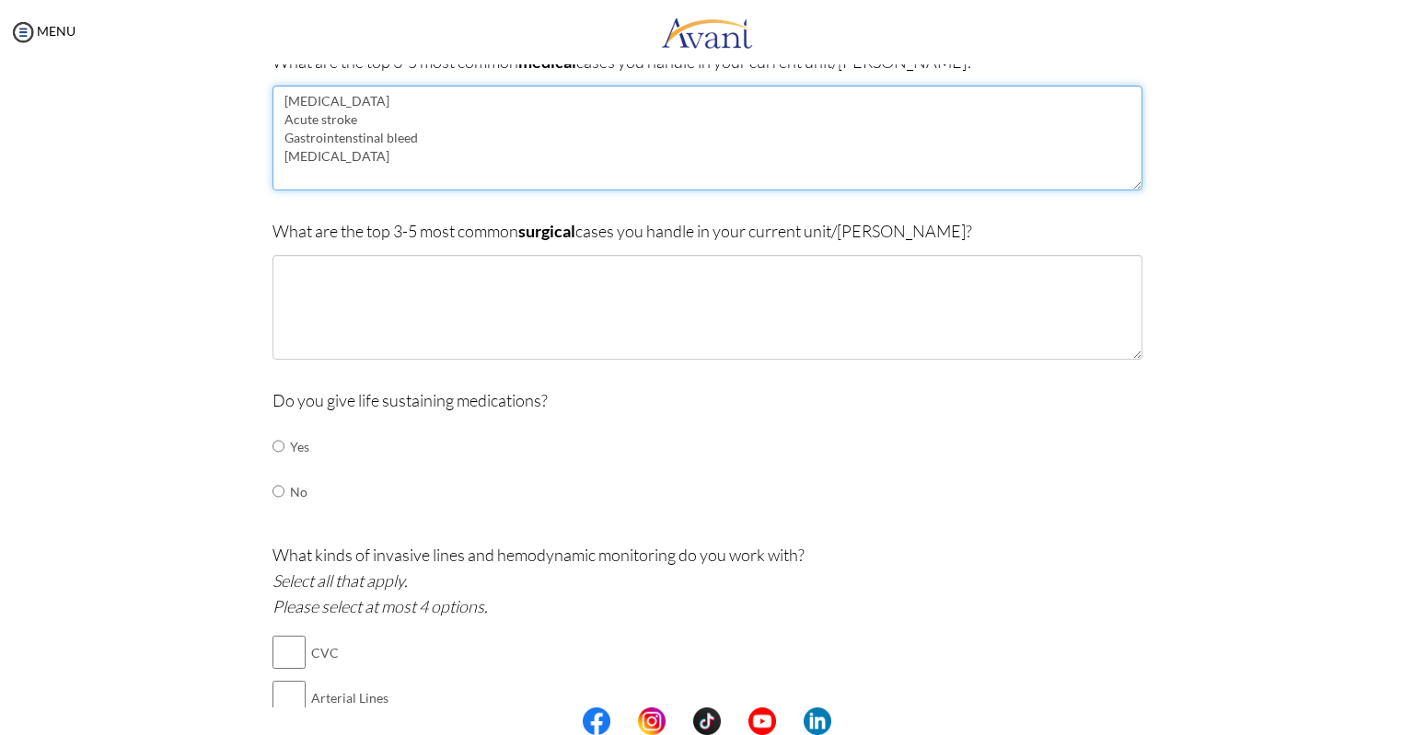
type textarea "Sepsis Acute stroke Gastrointenstinal bleed Hypertensive urgency"
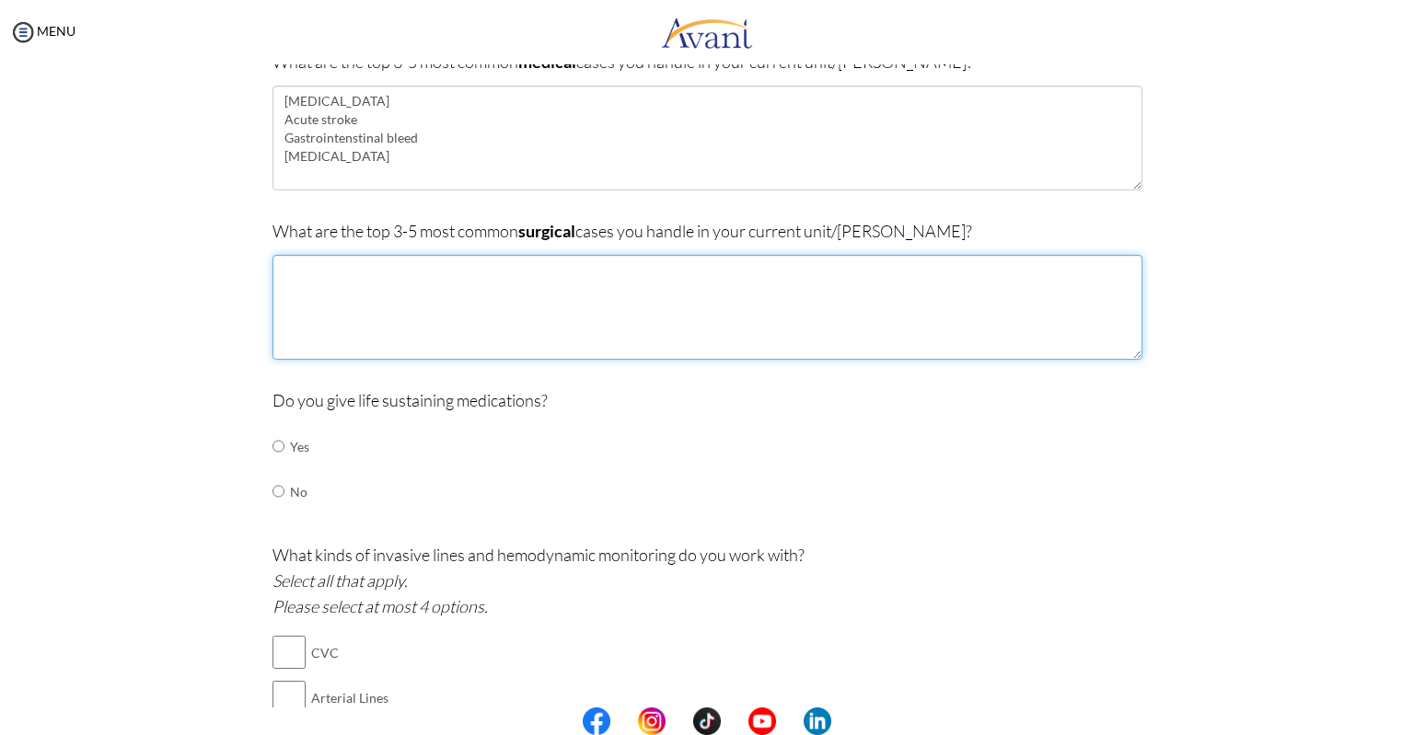
click at [369, 288] on textarea at bounding box center [707, 307] width 870 height 105
type textarea "P"
type textarea "Burr hole Abdominal surgeries Cranitomies"
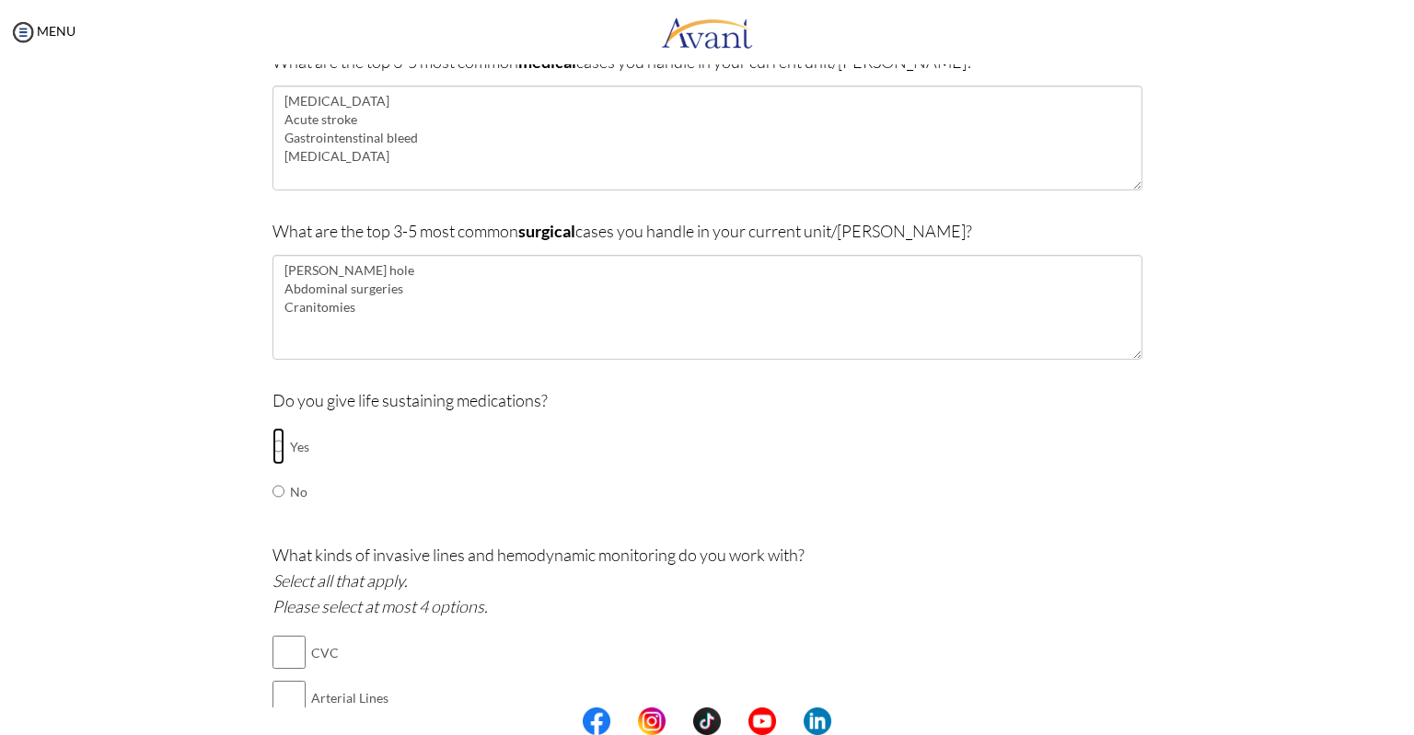
click at [272, 445] on input "radio" at bounding box center [278, 446] width 12 height 37
radio input "true"
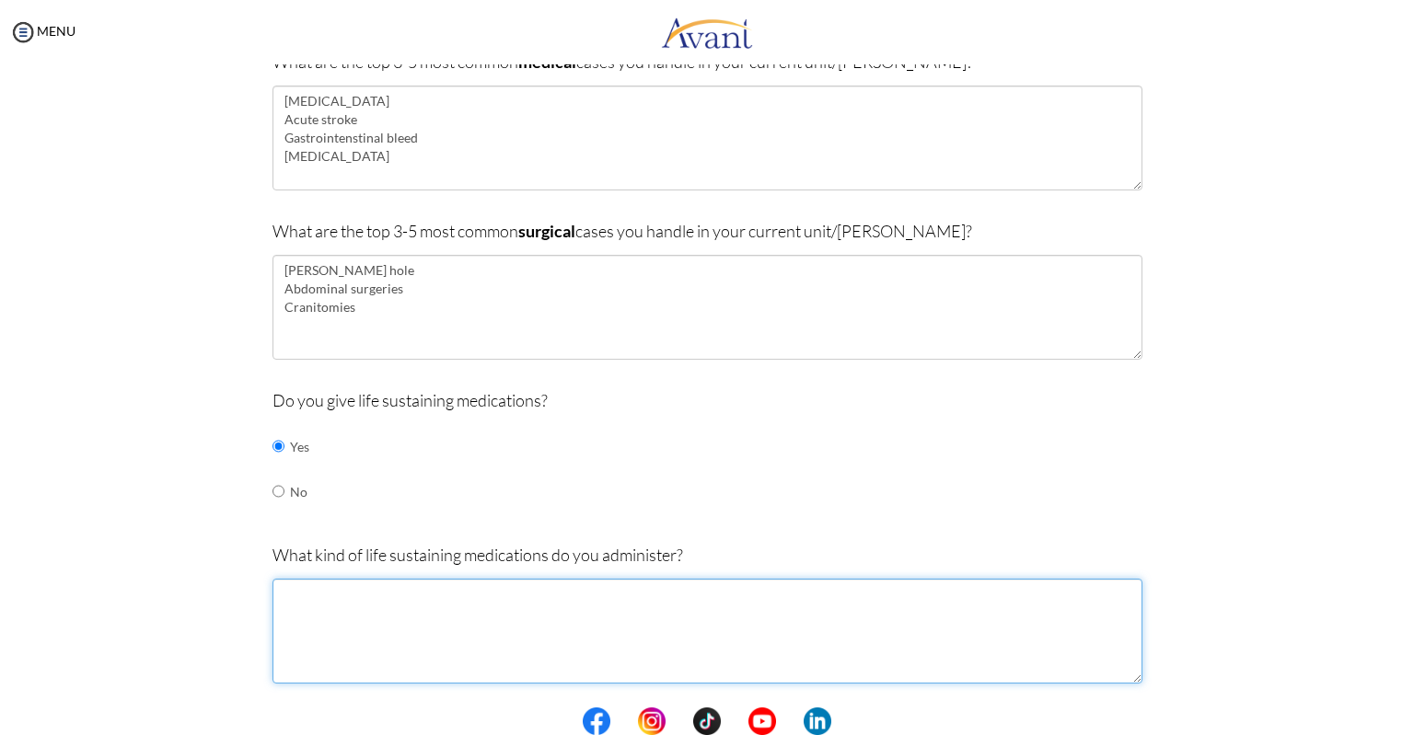
click at [380, 596] on textarea at bounding box center [707, 631] width 870 height 105
click at [305, 593] on textarea "Inotrpic support" at bounding box center [707, 631] width 870 height 105
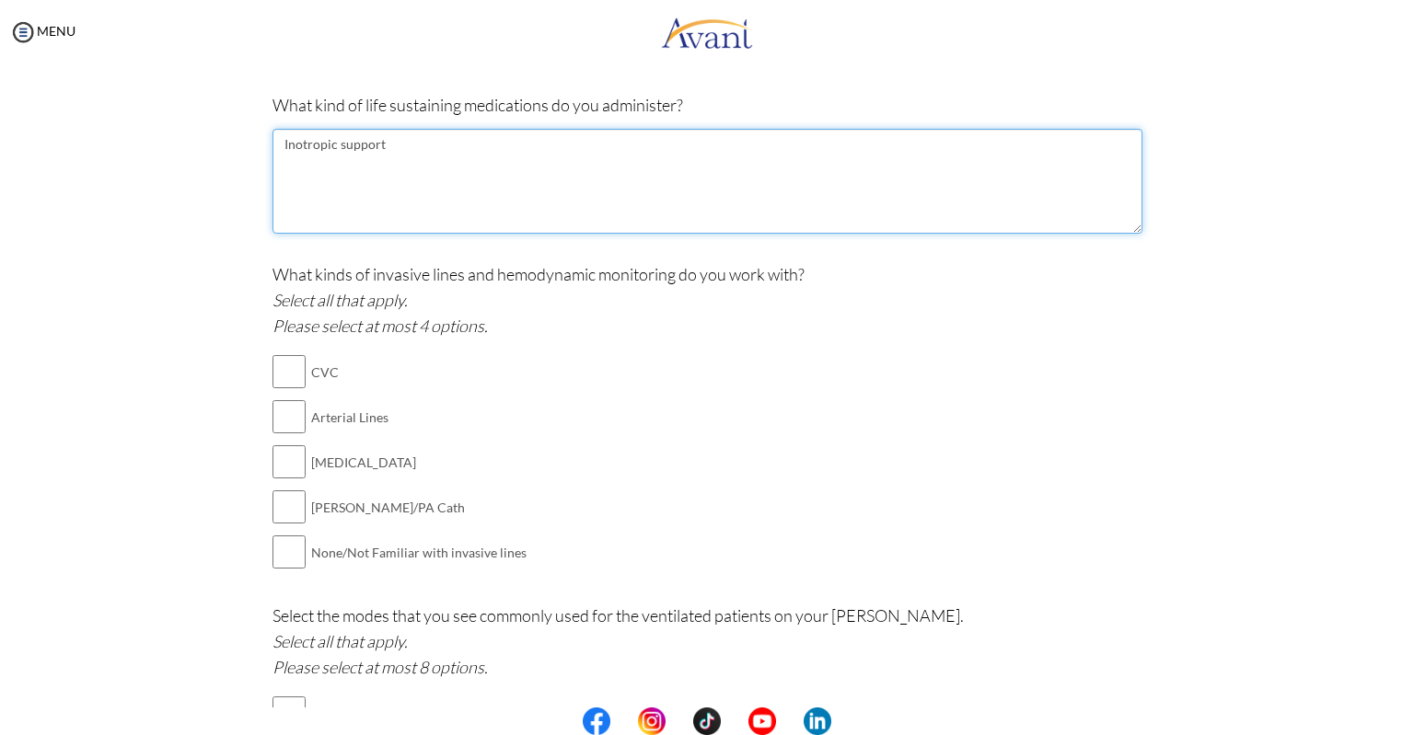
scroll to position [989, 0]
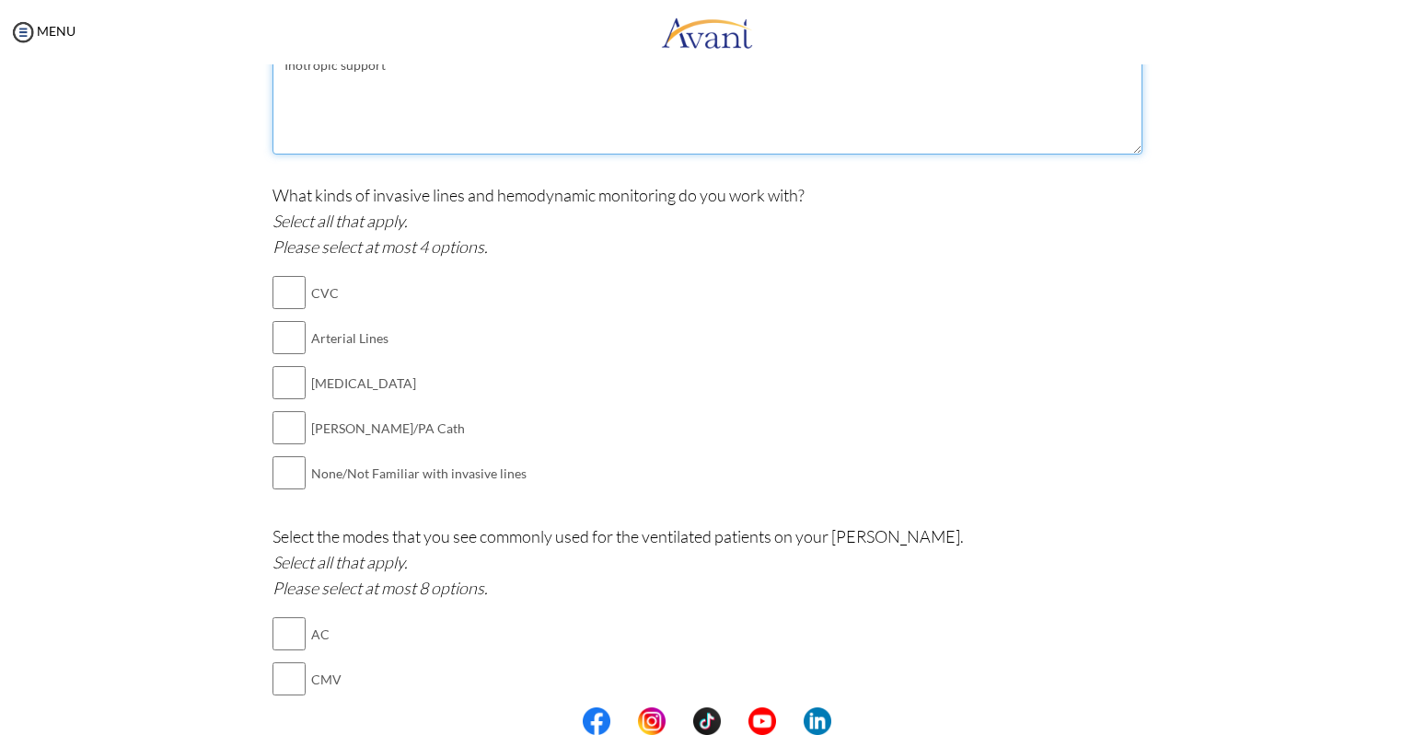
type textarea "Inotropic support"
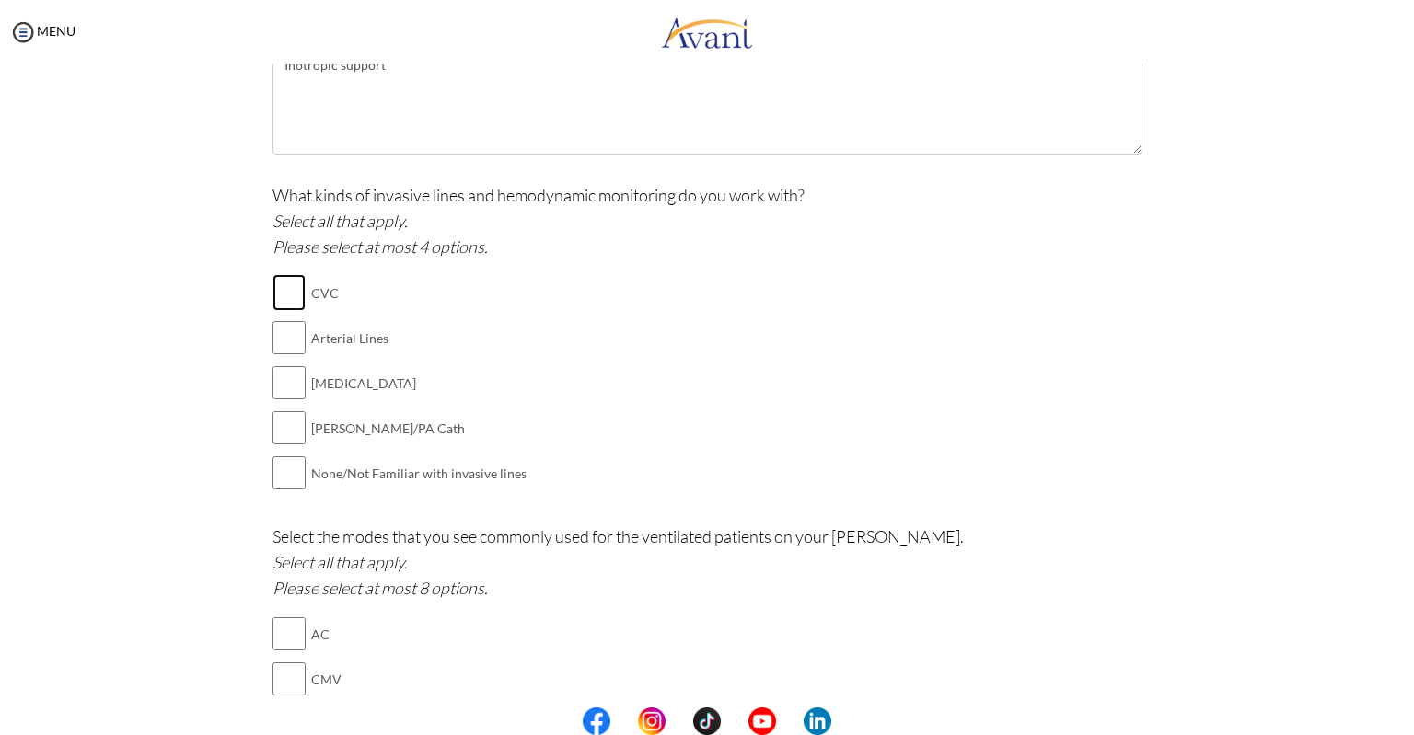
click at [284, 295] on input "checkbox" at bounding box center [288, 292] width 33 height 37
checkbox input "true"
click at [283, 327] on input "checkbox" at bounding box center [288, 337] width 33 height 37
checkbox input "true"
click at [280, 385] on input "checkbox" at bounding box center [288, 382] width 33 height 37
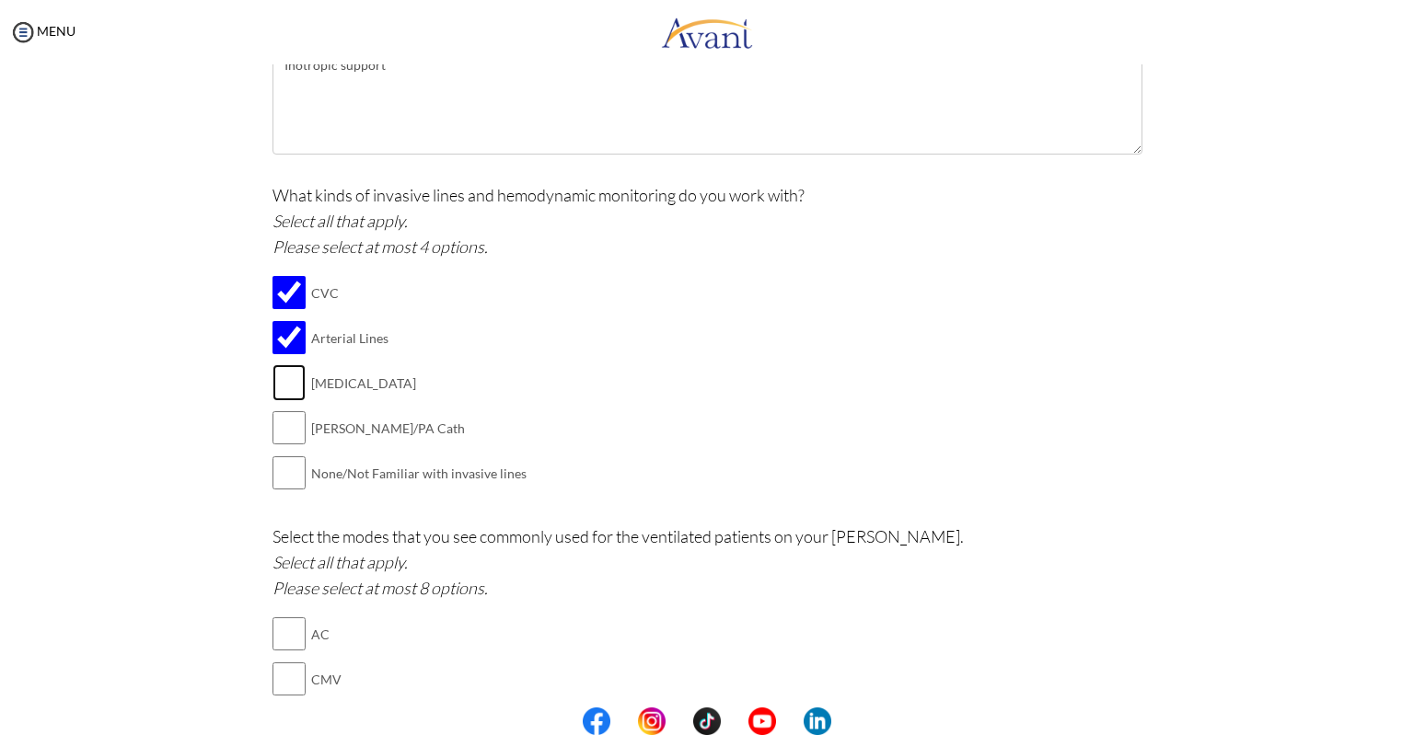
checkbox input "true"
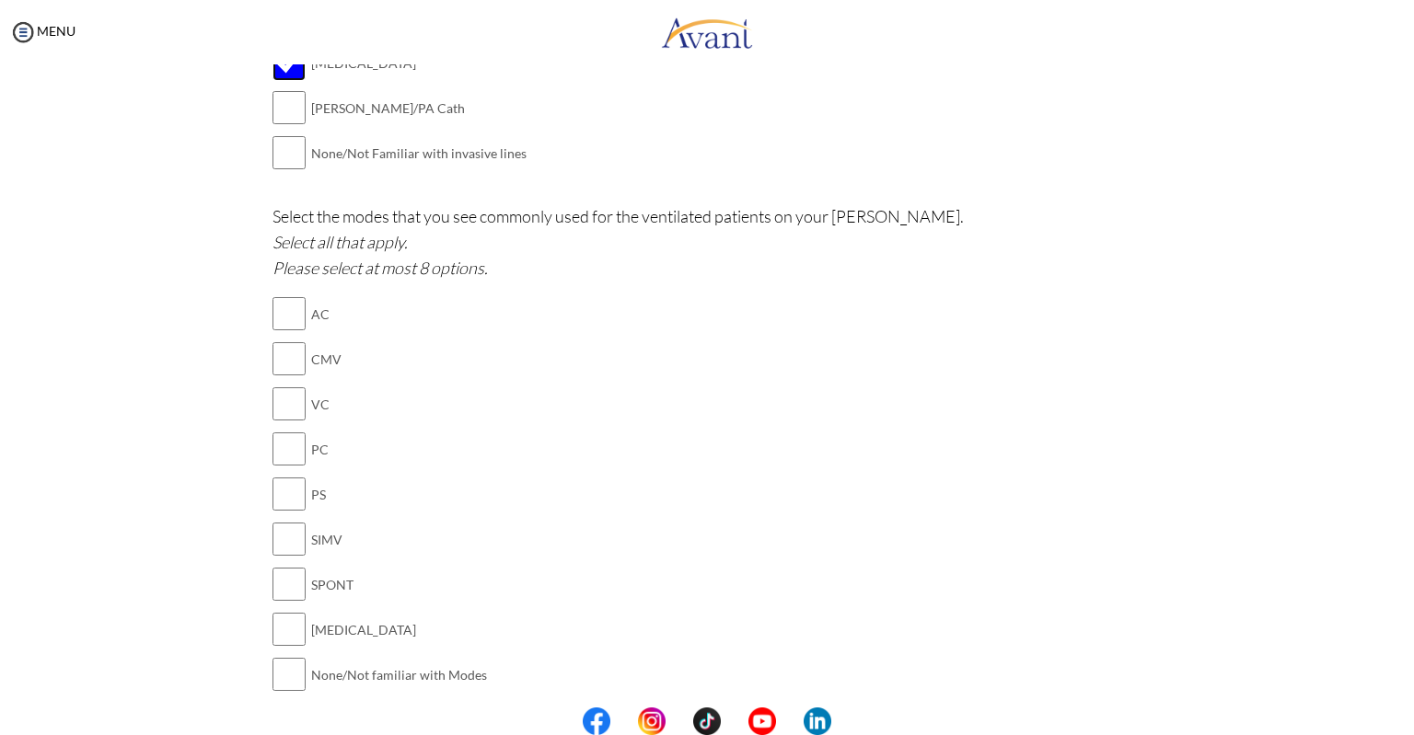
scroll to position [1316, 0]
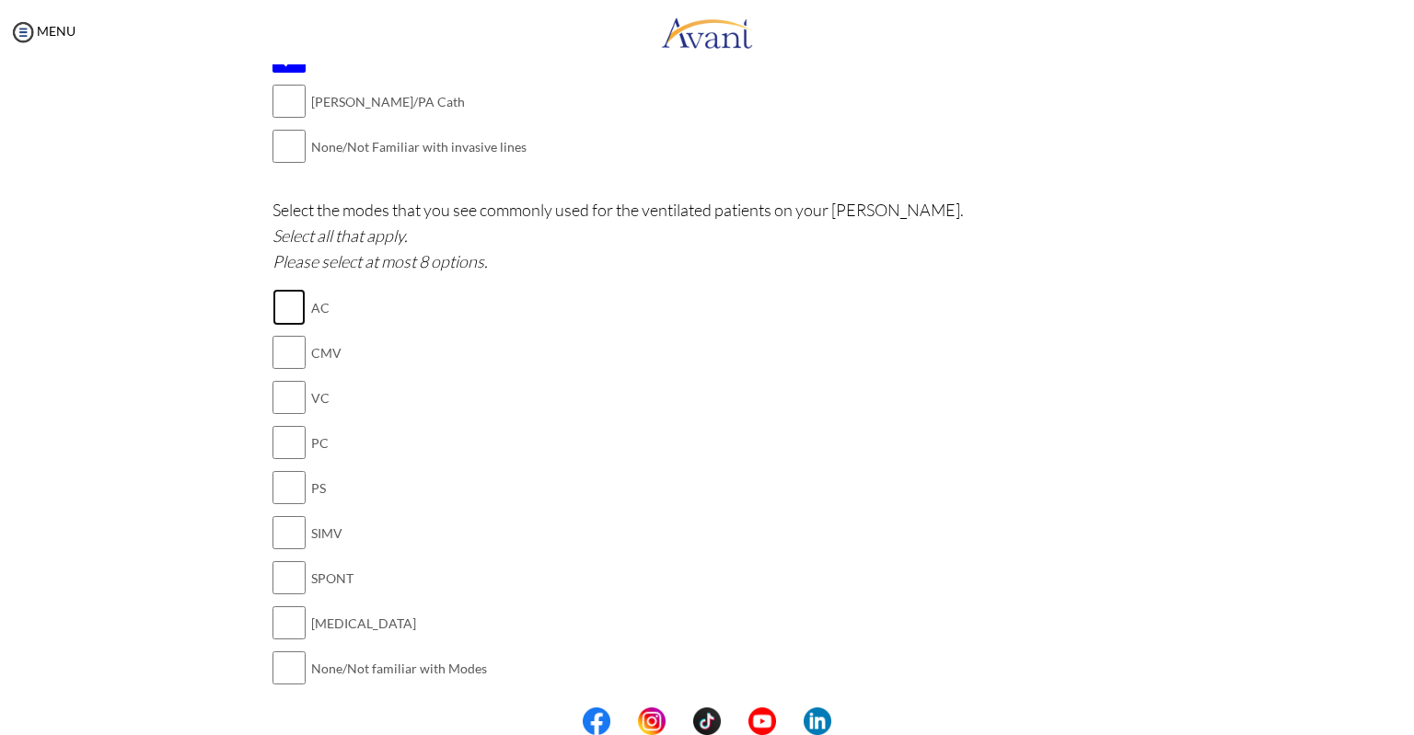
click at [291, 308] on input "checkbox" at bounding box center [288, 307] width 33 height 37
checkbox input "true"
drag, startPoint x: 291, startPoint y: 308, endPoint x: 290, endPoint y: 339, distance: 30.4
click at [290, 339] on tbody "AC CMV VC PC PS SIMV SPONT CPAP None/Not familiar with Modes" at bounding box center [379, 488] width 214 height 406
click at [290, 339] on input "checkbox" at bounding box center [288, 352] width 33 height 37
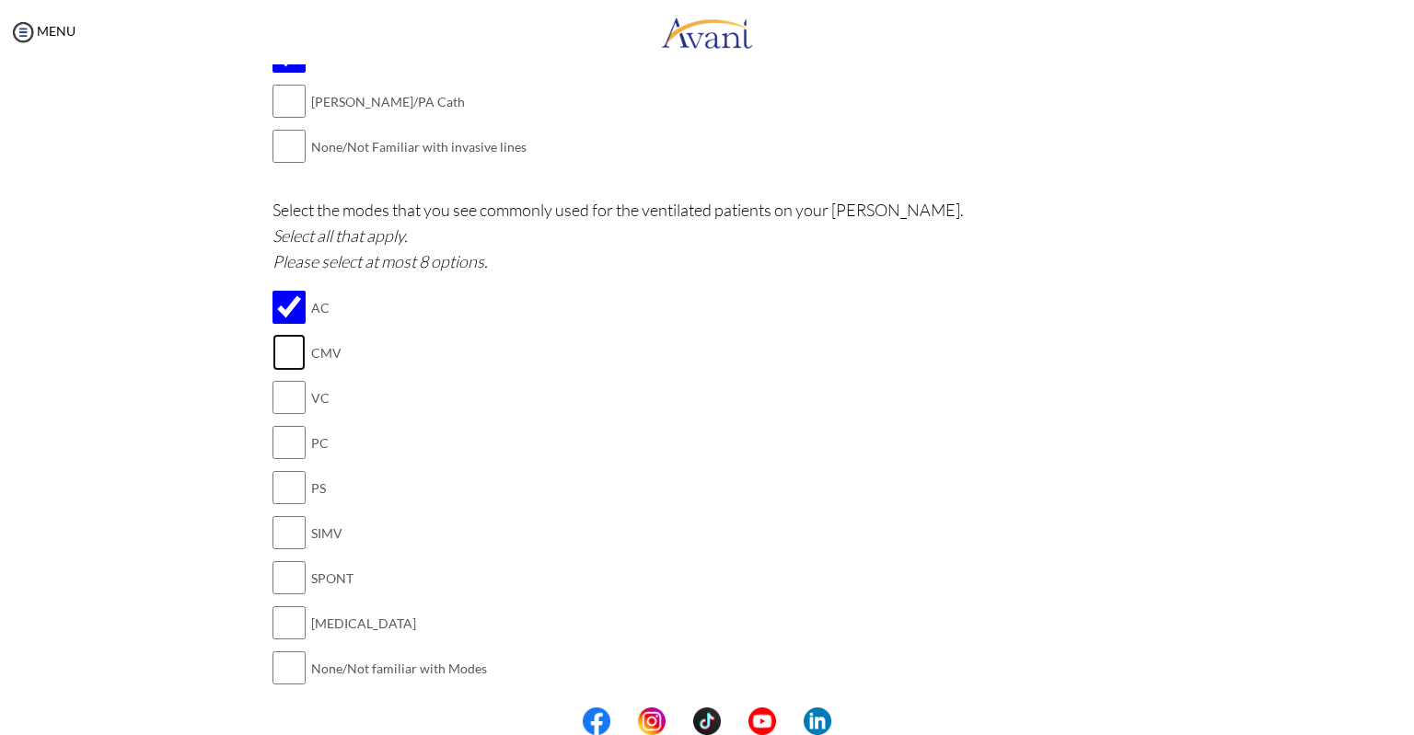
checkbox input "true"
click at [287, 388] on input "checkbox" at bounding box center [288, 397] width 33 height 37
checkbox input "true"
click at [289, 445] on input "checkbox" at bounding box center [288, 442] width 33 height 37
checkbox input "true"
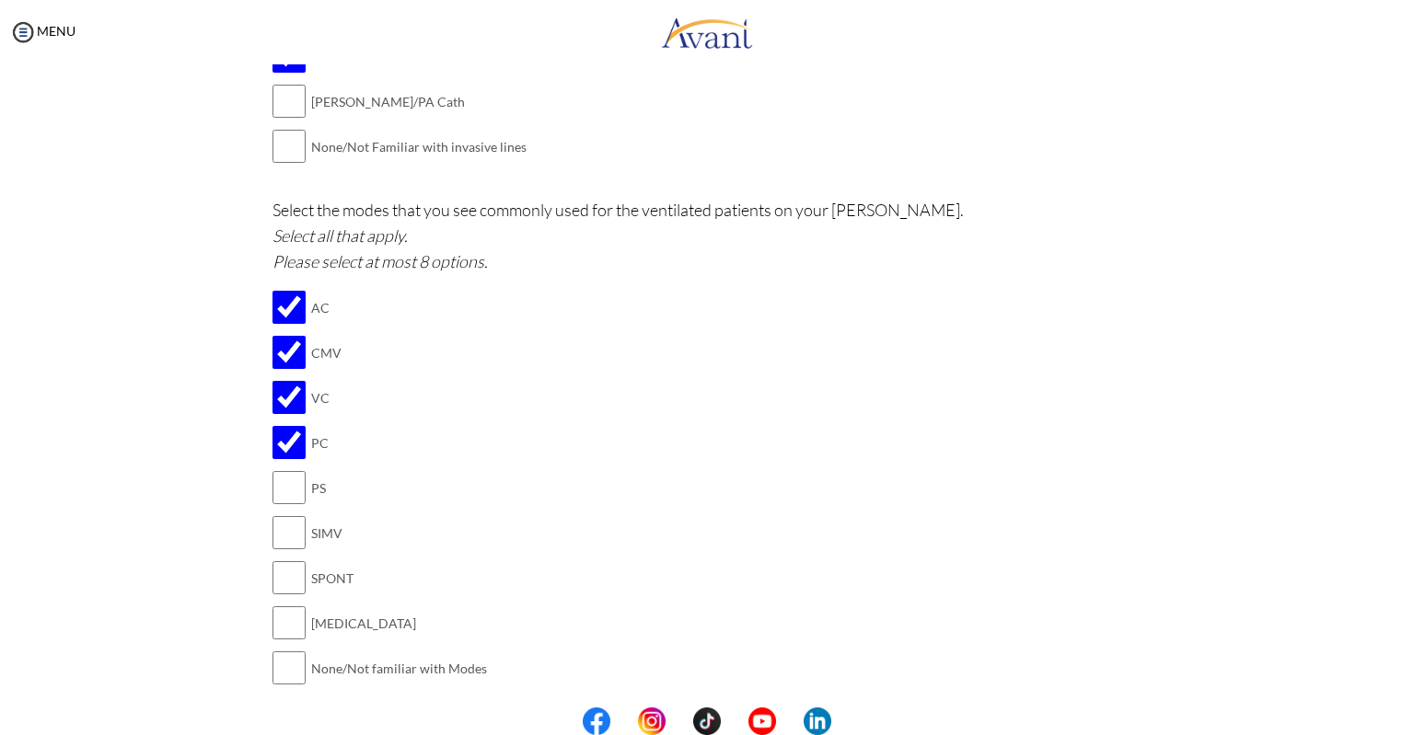
click at [288, 503] on td at bounding box center [288, 488] width 33 height 45
click at [283, 538] on input "checkbox" at bounding box center [288, 532] width 33 height 37
checkbox input "true"
click at [281, 492] on input "checkbox" at bounding box center [288, 487] width 33 height 37
checkbox input "true"
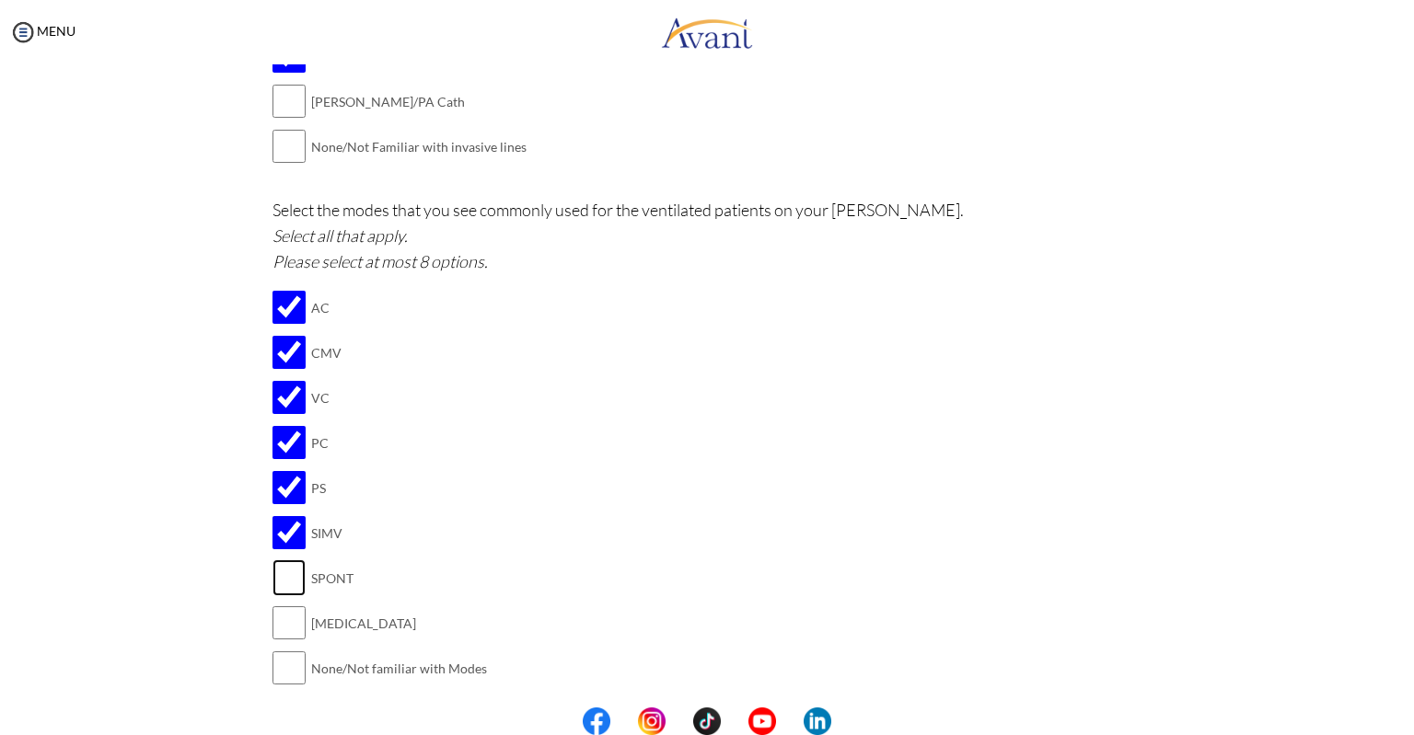
click at [282, 570] on input "checkbox" at bounding box center [288, 578] width 33 height 37
checkbox input "true"
click at [280, 619] on input "checkbox" at bounding box center [288, 623] width 33 height 37
checkbox input "true"
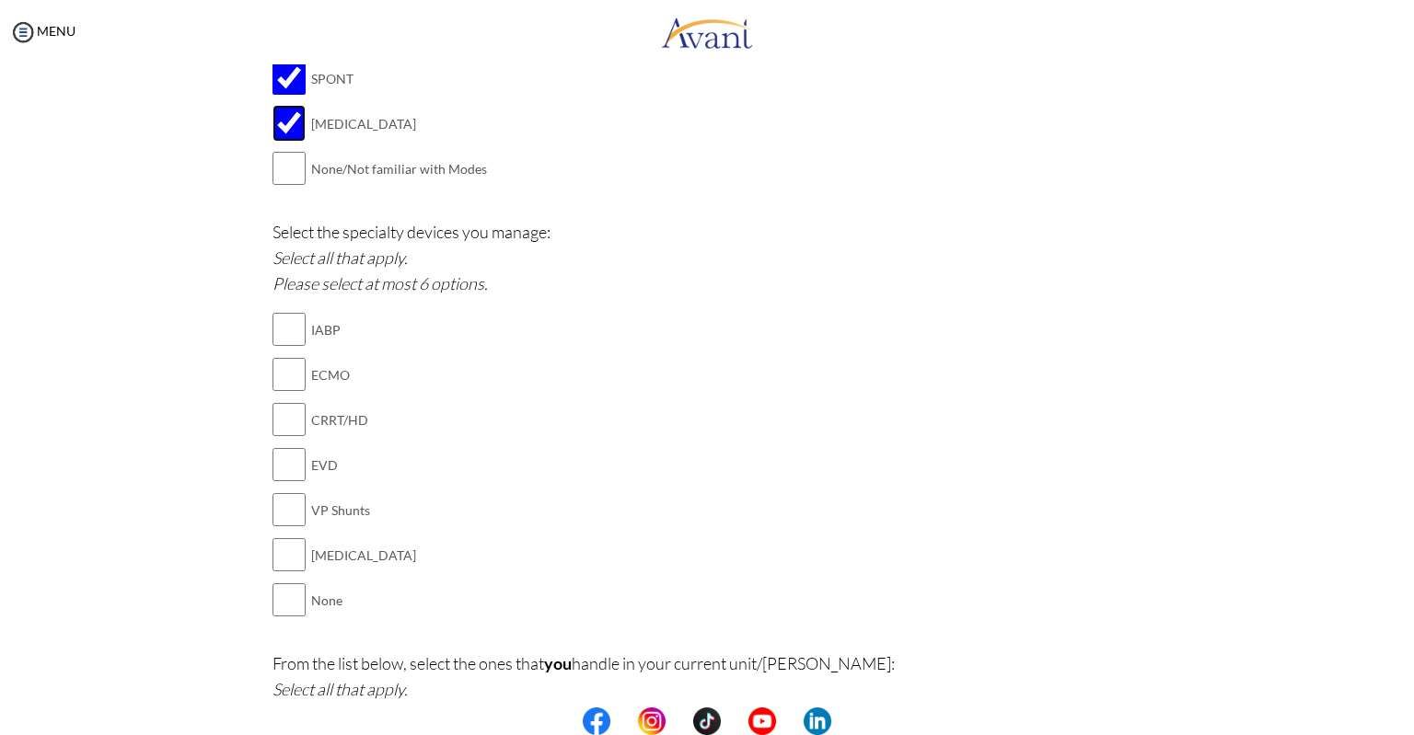
scroll to position [1822, 0]
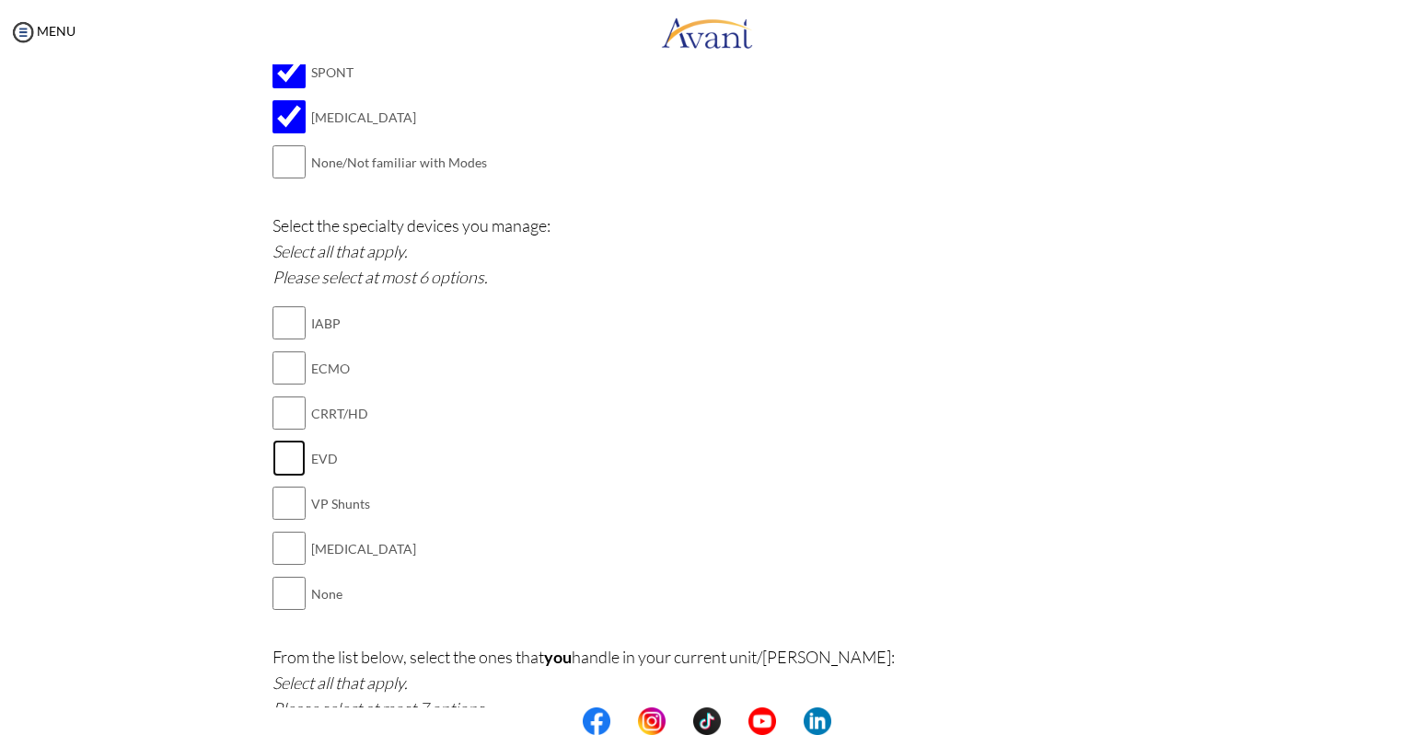
click at [285, 452] on input "checkbox" at bounding box center [288, 458] width 33 height 37
checkbox input "true"
click at [282, 546] on input "checkbox" at bounding box center [288, 548] width 33 height 37
checkbox input "true"
click at [287, 408] on input "checkbox" at bounding box center [288, 413] width 33 height 37
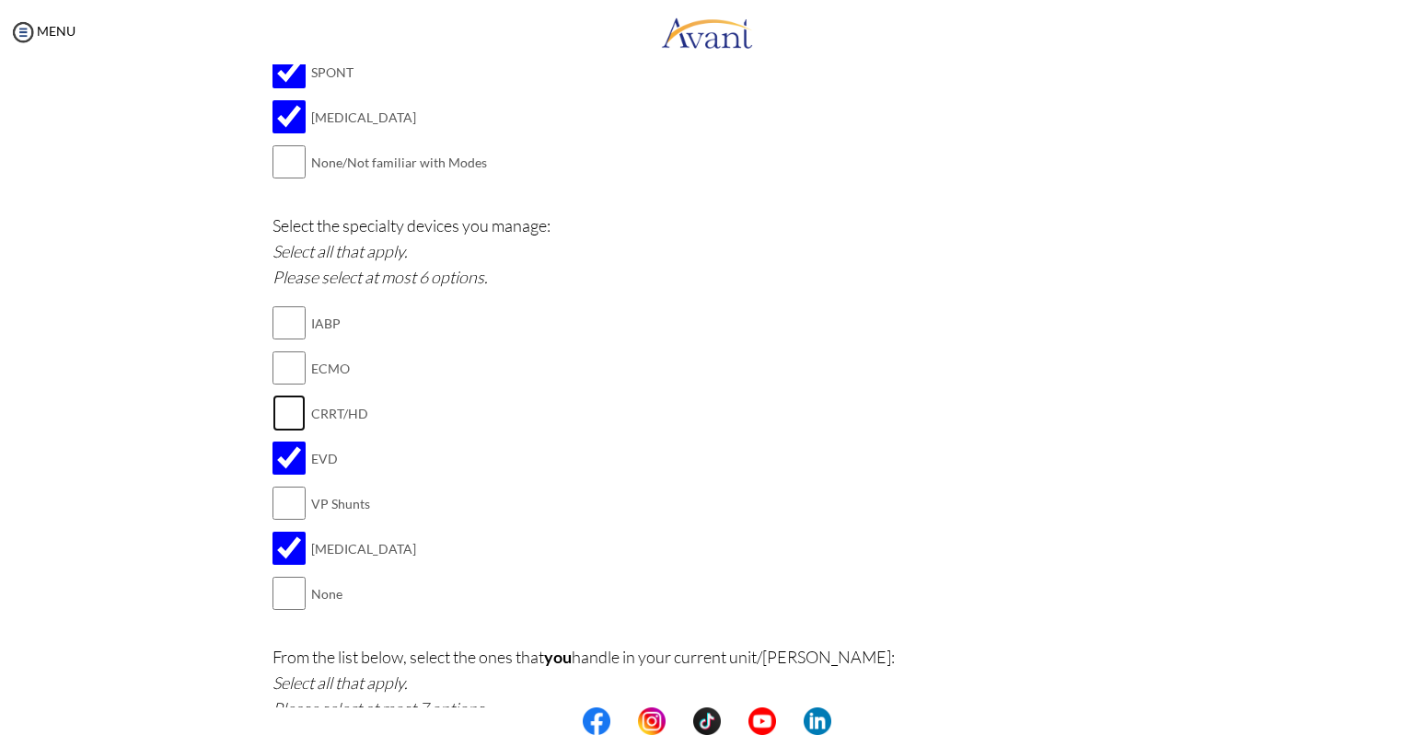
checkbox input "true"
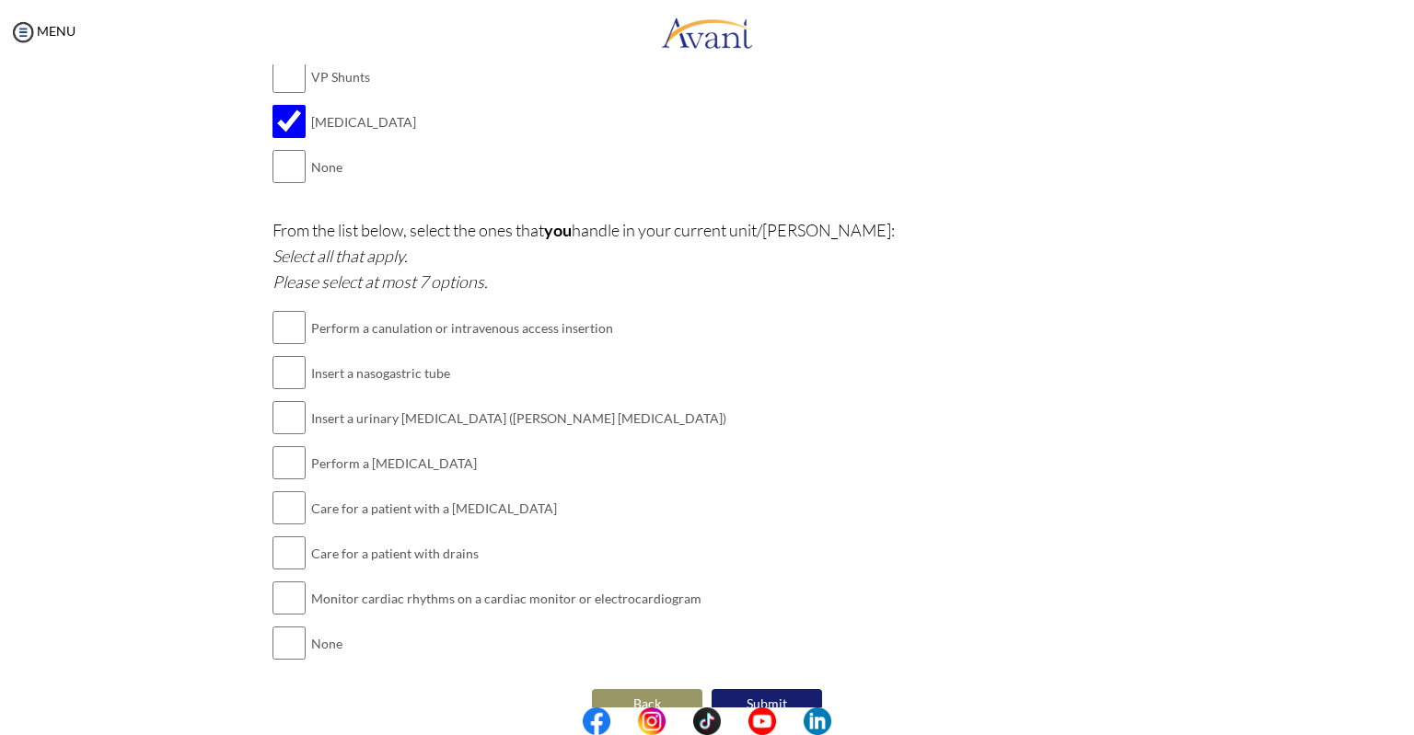
scroll to position [2253, 0]
click at [287, 320] on input "checkbox" at bounding box center [288, 324] width 33 height 37
checkbox input "true"
click at [283, 360] on input "checkbox" at bounding box center [288, 369] width 33 height 37
checkbox input "true"
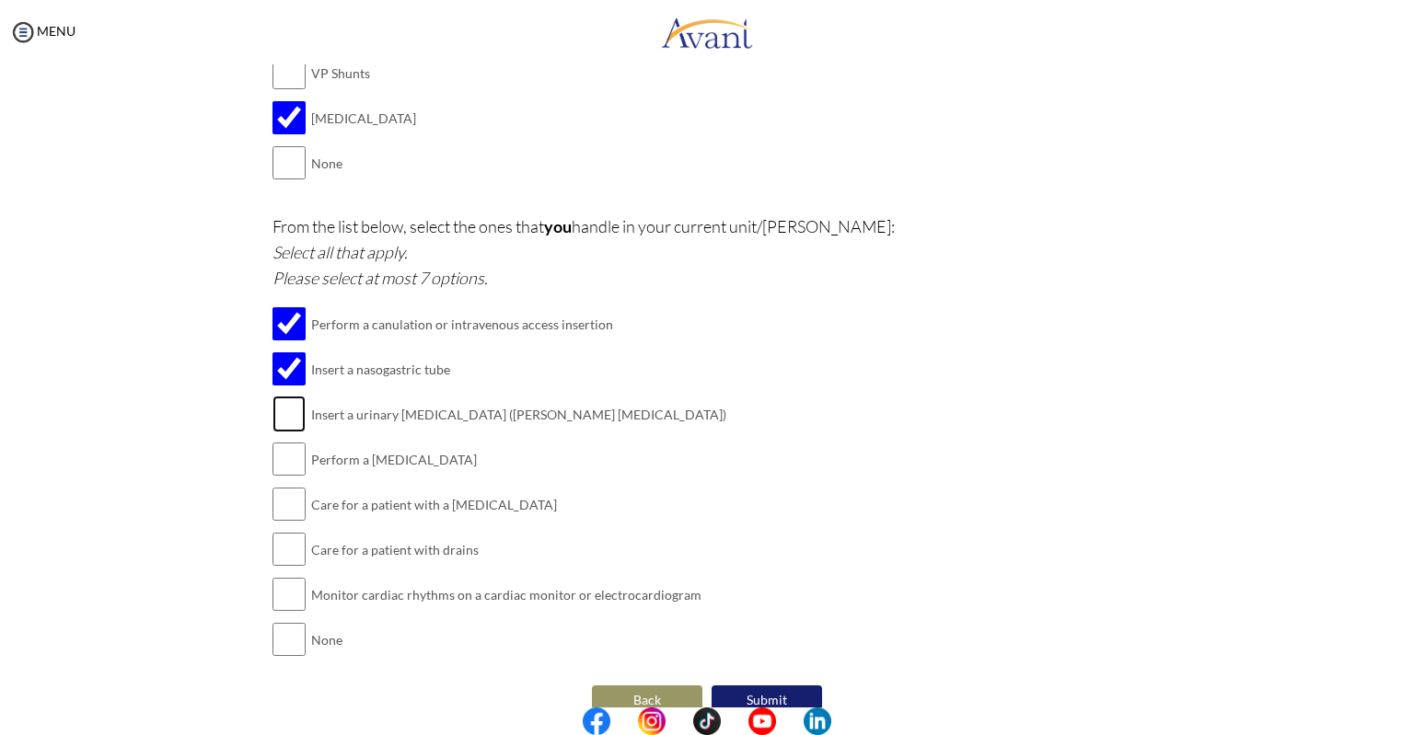
click at [286, 402] on input "checkbox" at bounding box center [288, 414] width 33 height 37
checkbox input "true"
click at [290, 445] on input "checkbox" at bounding box center [288, 459] width 33 height 37
checkbox input "true"
click at [287, 503] on input "checkbox" at bounding box center [288, 504] width 33 height 37
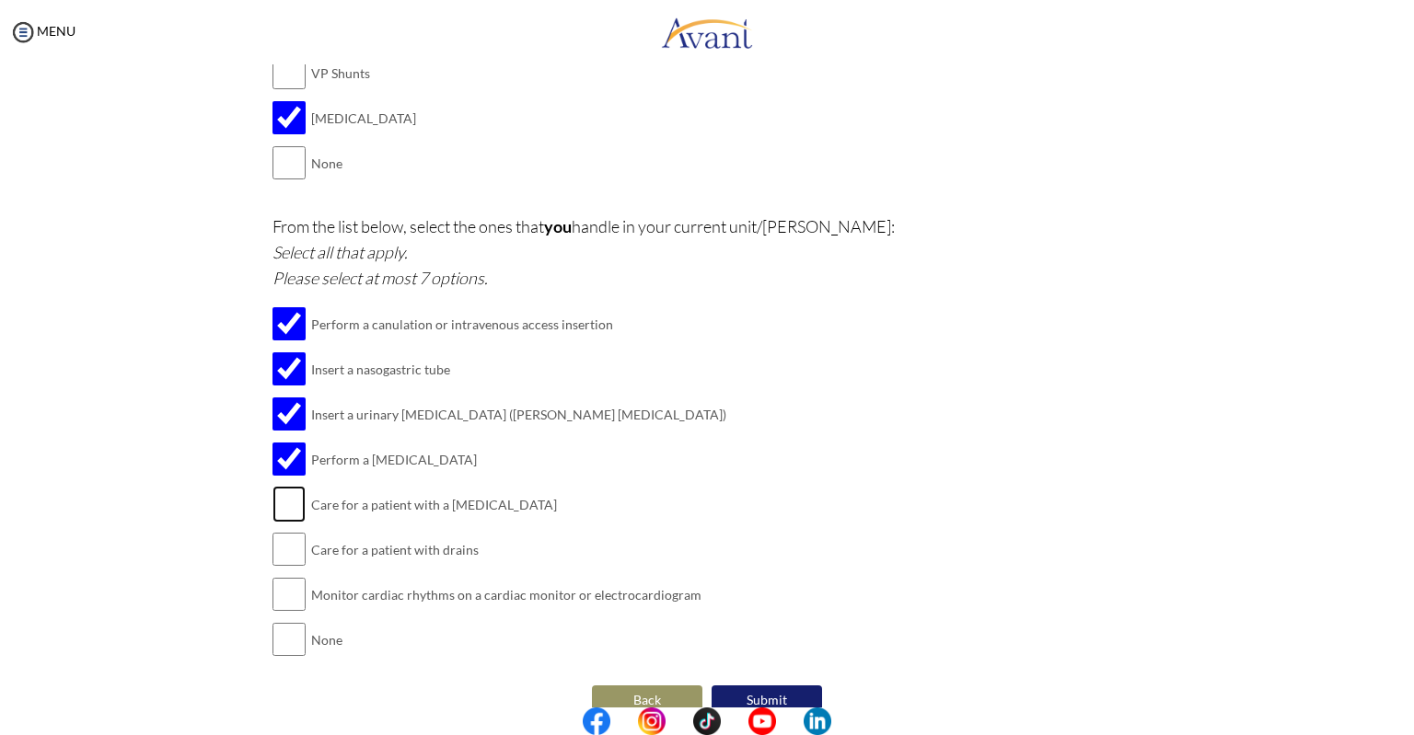
checkbox input "true"
click at [283, 531] on input "checkbox" at bounding box center [288, 549] width 33 height 37
checkbox input "true"
click at [283, 585] on input "checkbox" at bounding box center [288, 594] width 33 height 37
checkbox input "true"
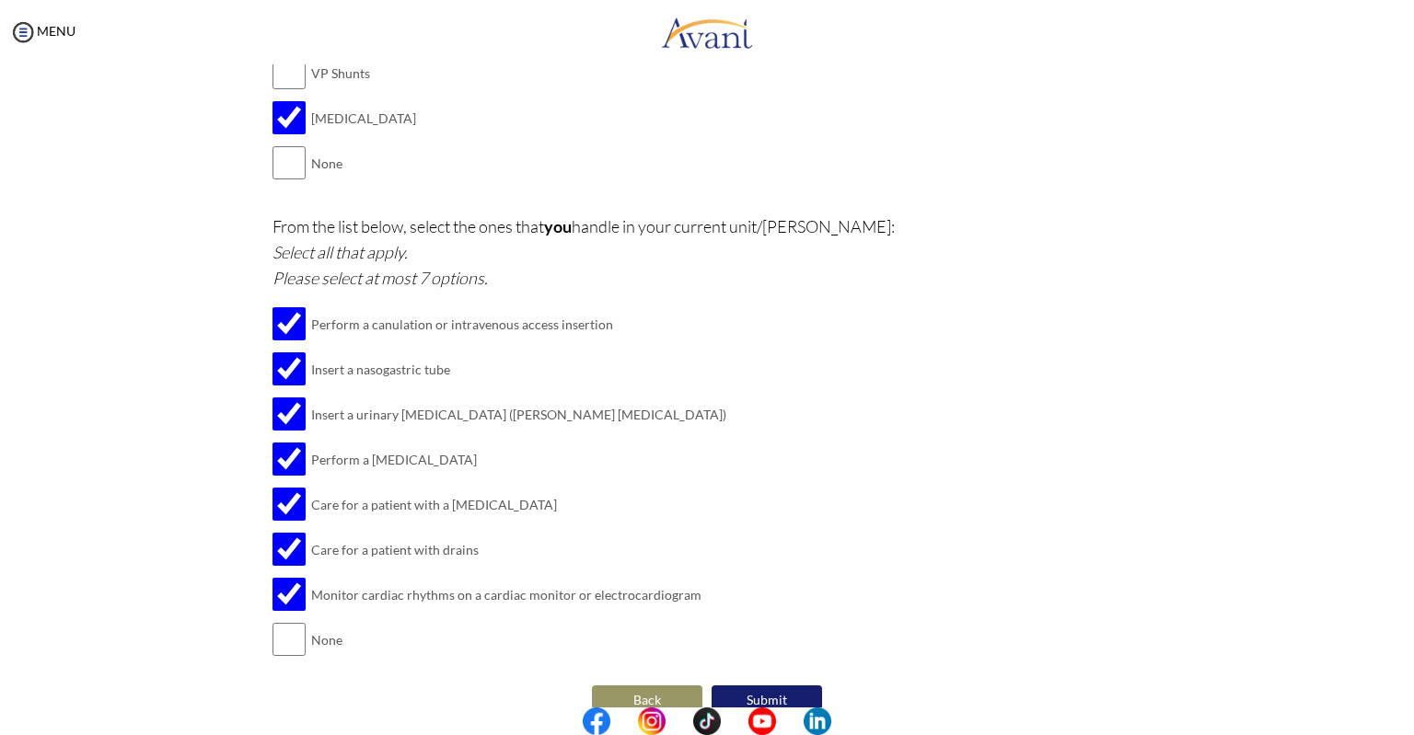
click at [753, 694] on button "Submit" at bounding box center [766, 700] width 110 height 29
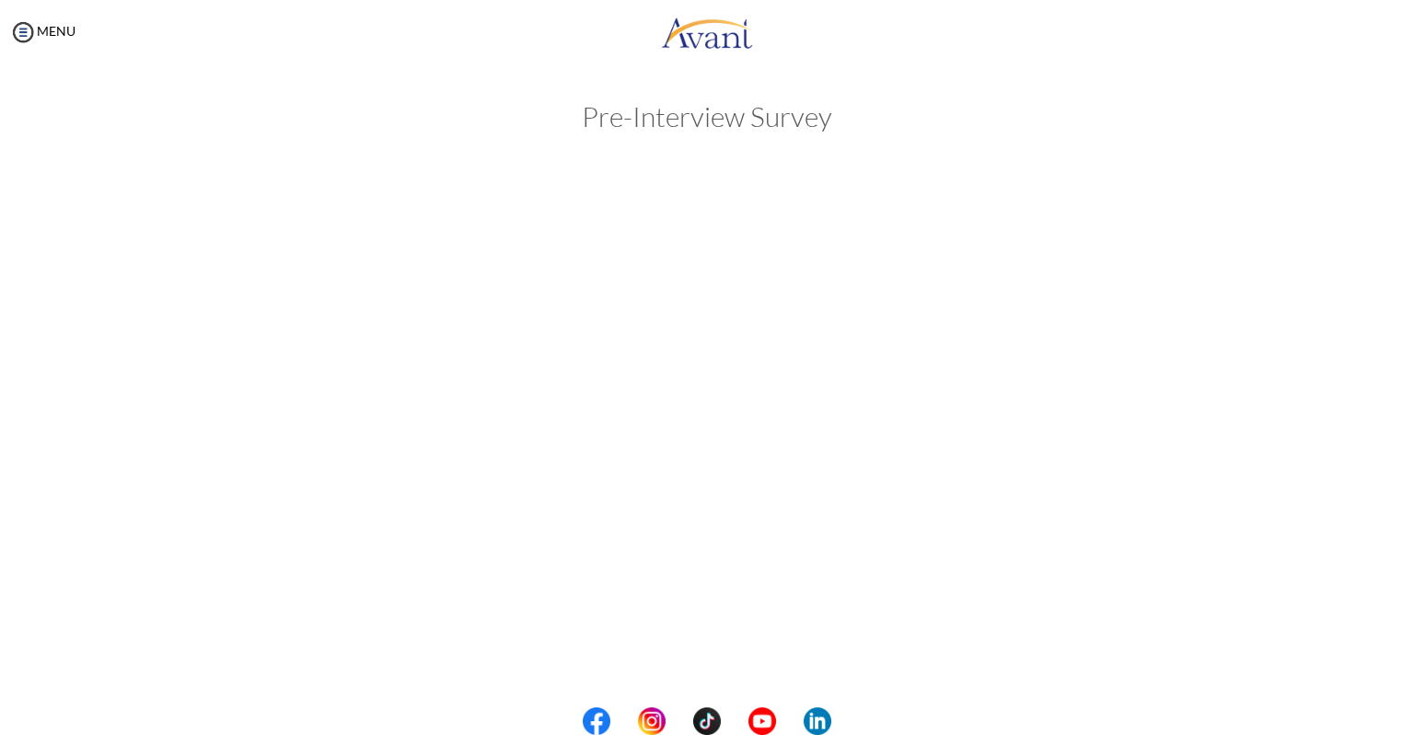
scroll to position [0, 0]
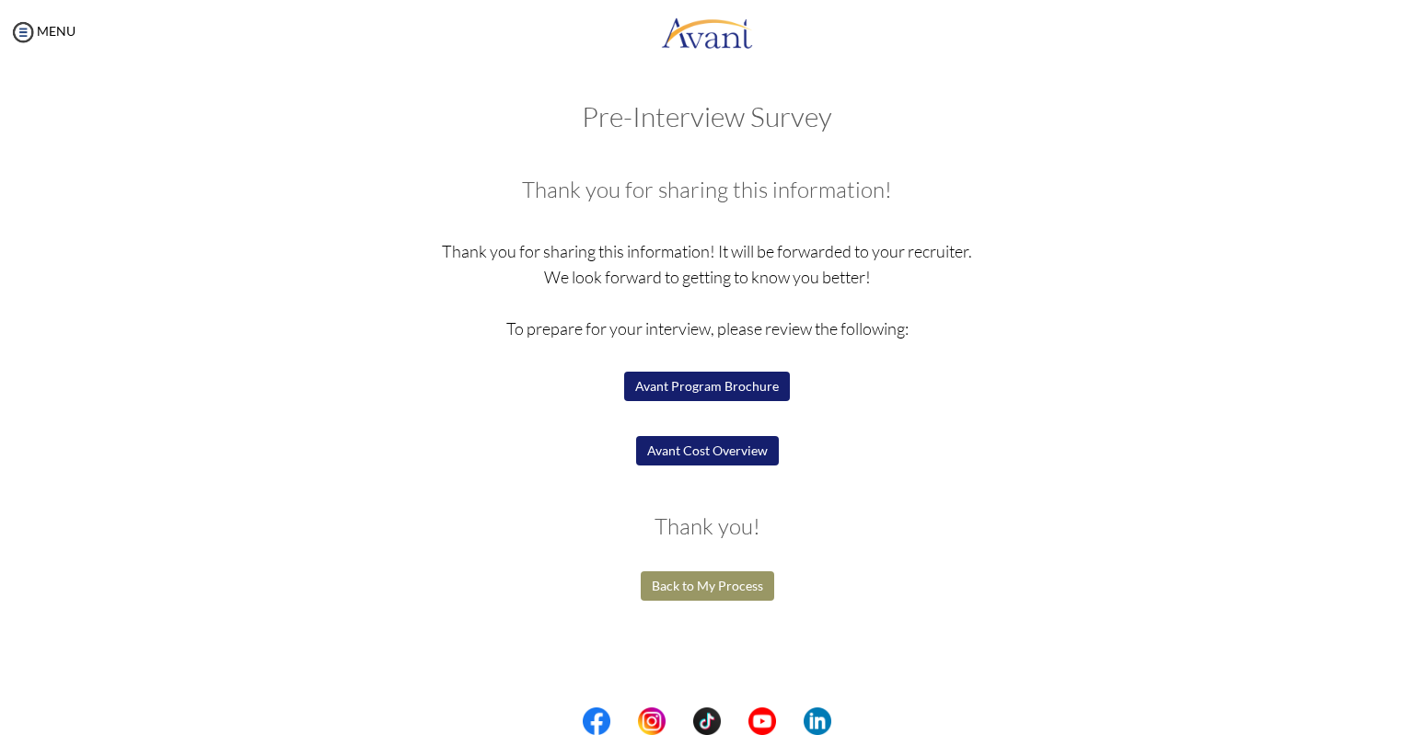
click at [713, 581] on button "Back to My Process" at bounding box center [707, 586] width 133 height 29
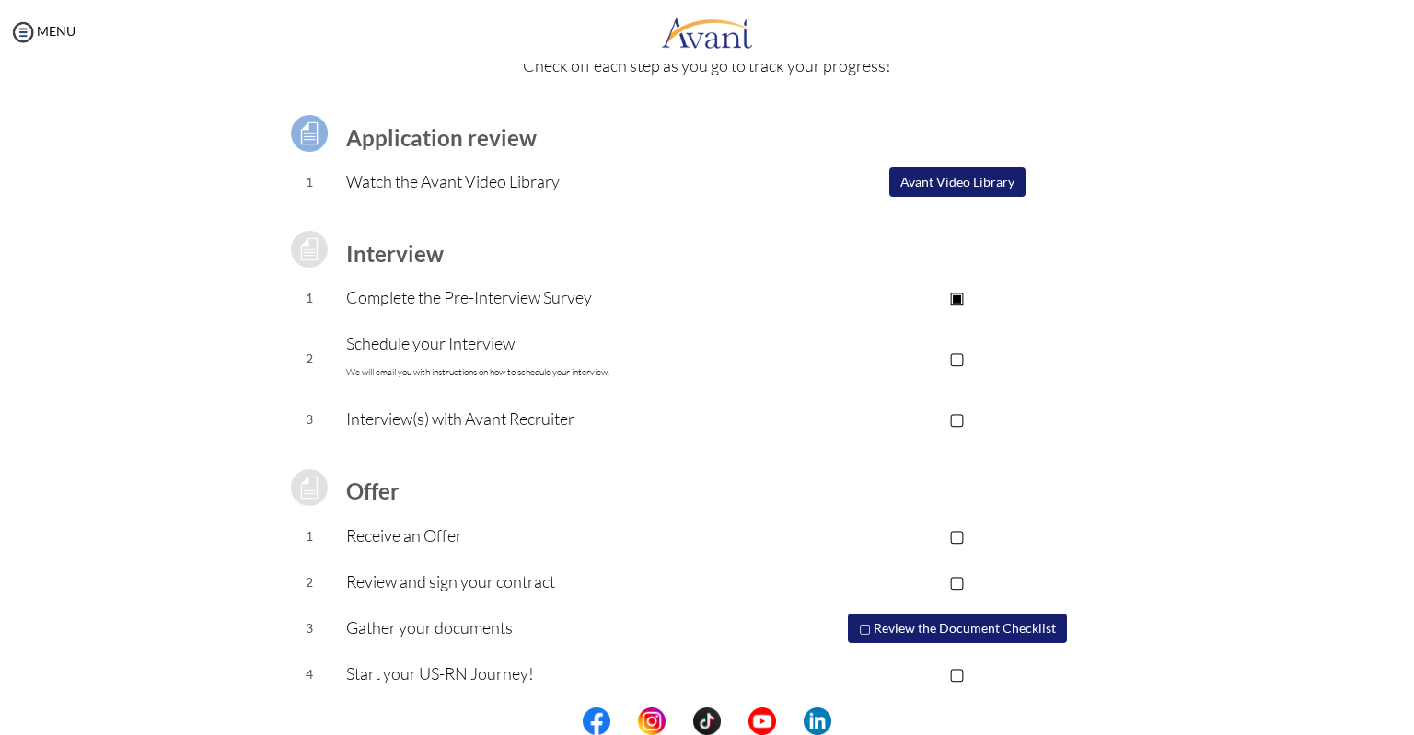
scroll to position [101, 0]
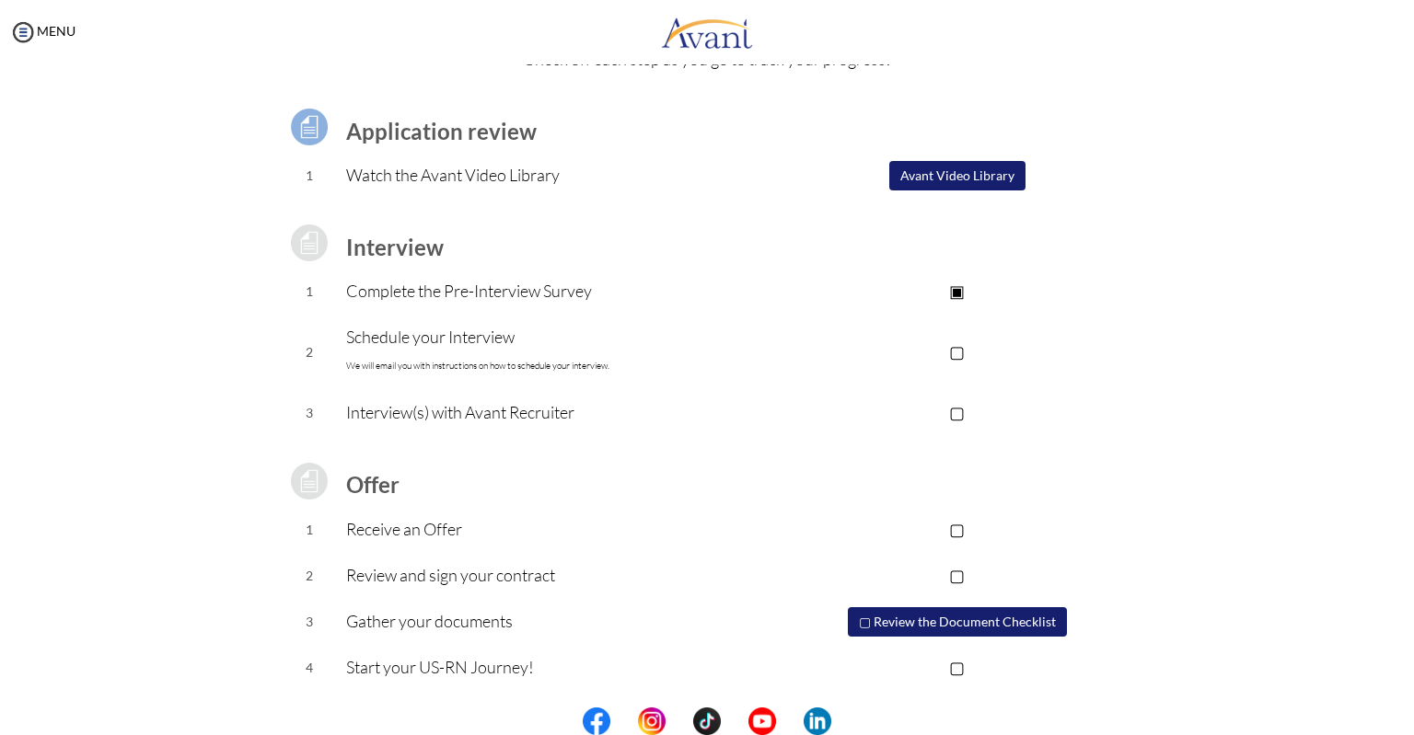
click at [955, 352] on p "▢" at bounding box center [956, 352] width 369 height 26
click at [966, 175] on button "Avant Video Library" at bounding box center [957, 175] width 136 height 29
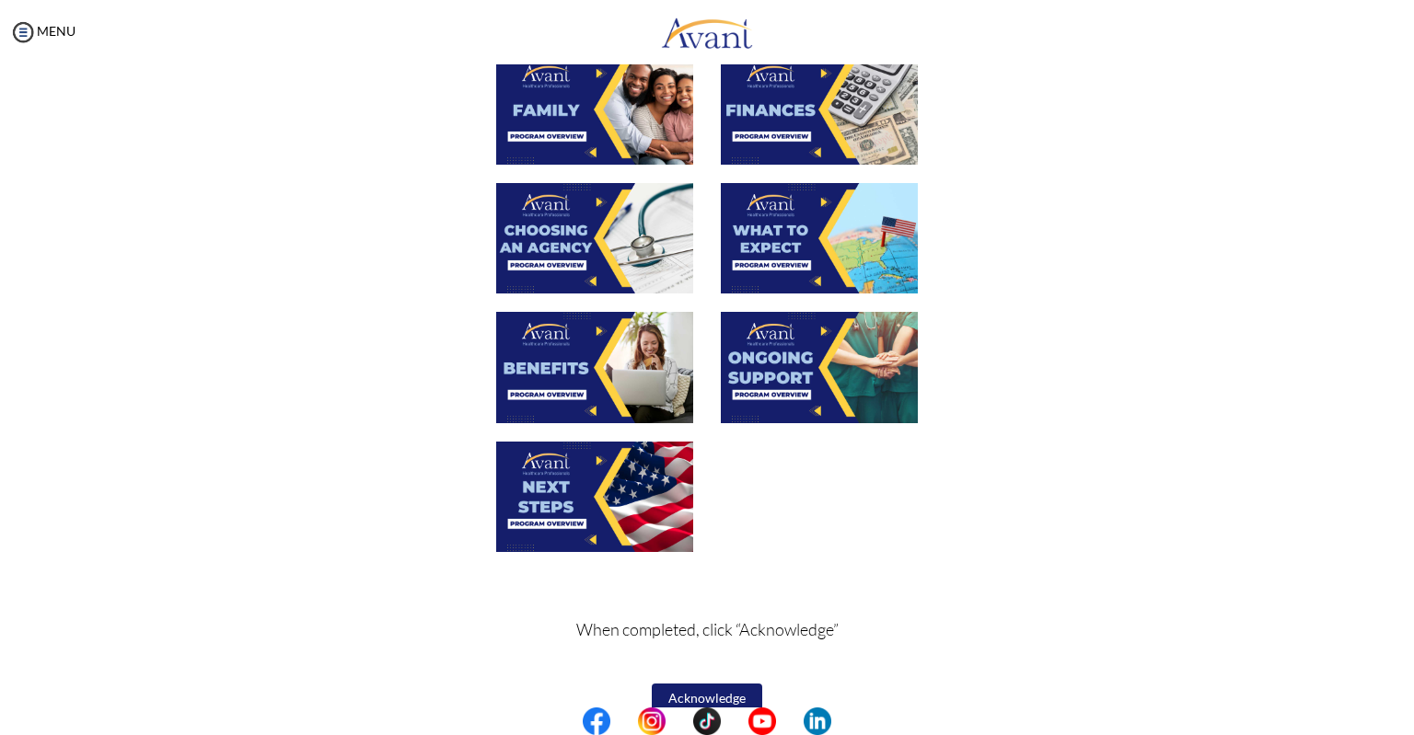
scroll to position [529, 0]
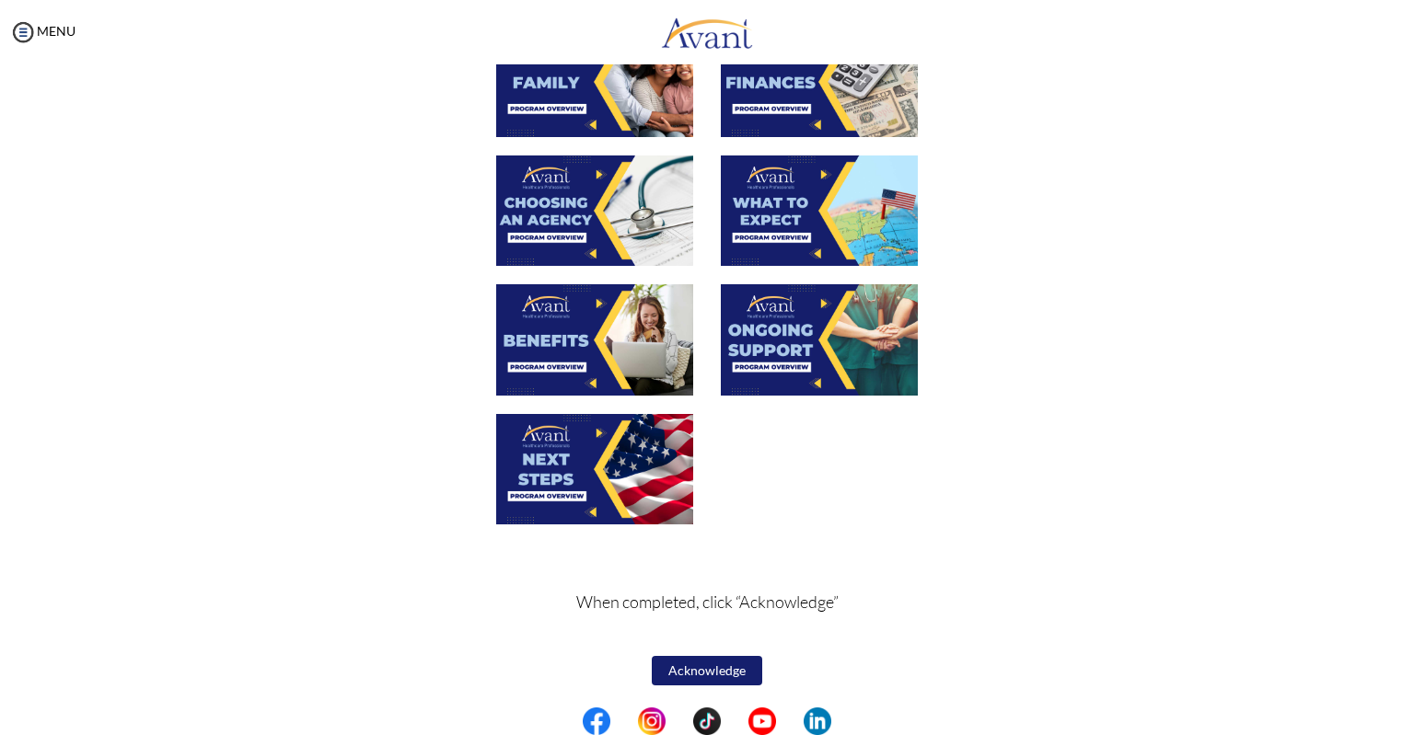
click at [723, 667] on button "Acknowledge" at bounding box center [707, 670] width 110 height 29
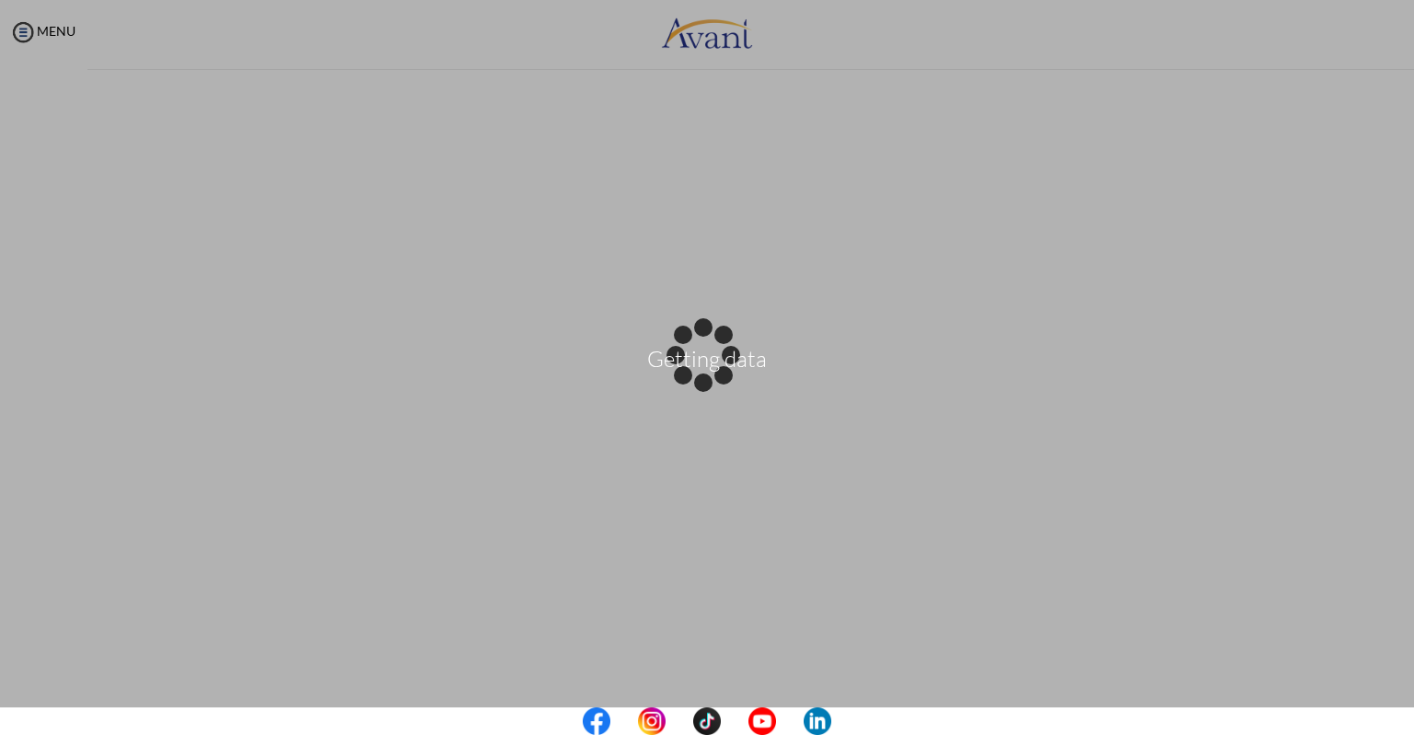
scroll to position [0, 0]
